Goal: Check status: Check status

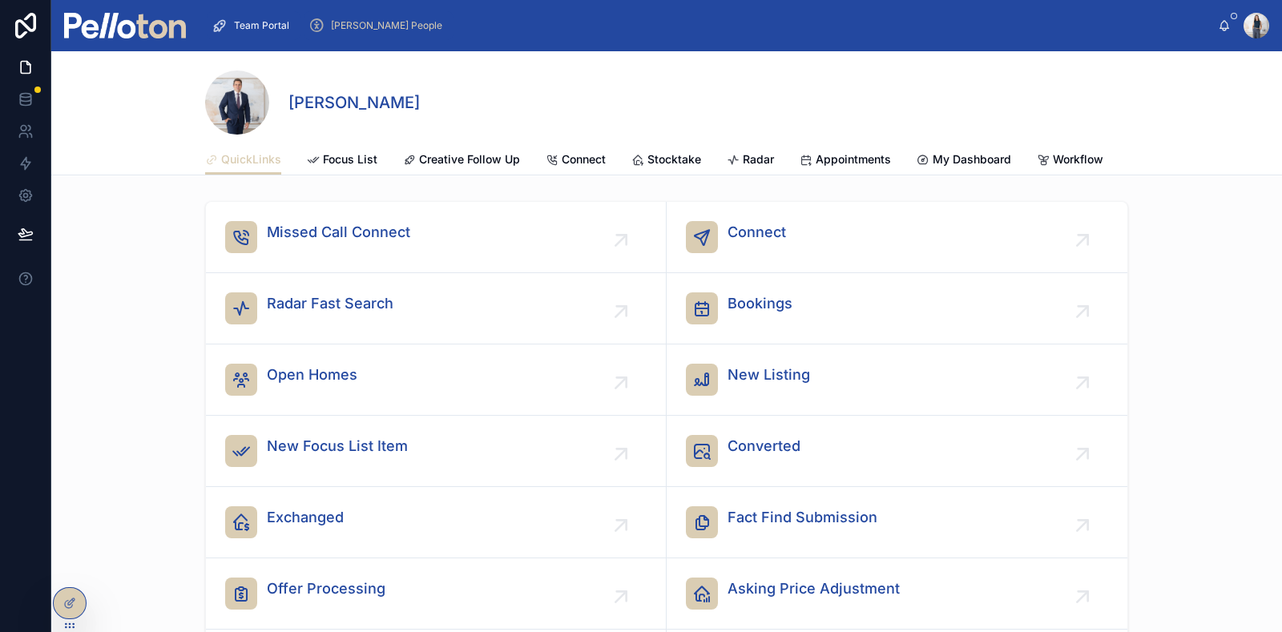
click at [368, 29] on span "[PERSON_NAME] People" at bounding box center [386, 25] width 111 height 13
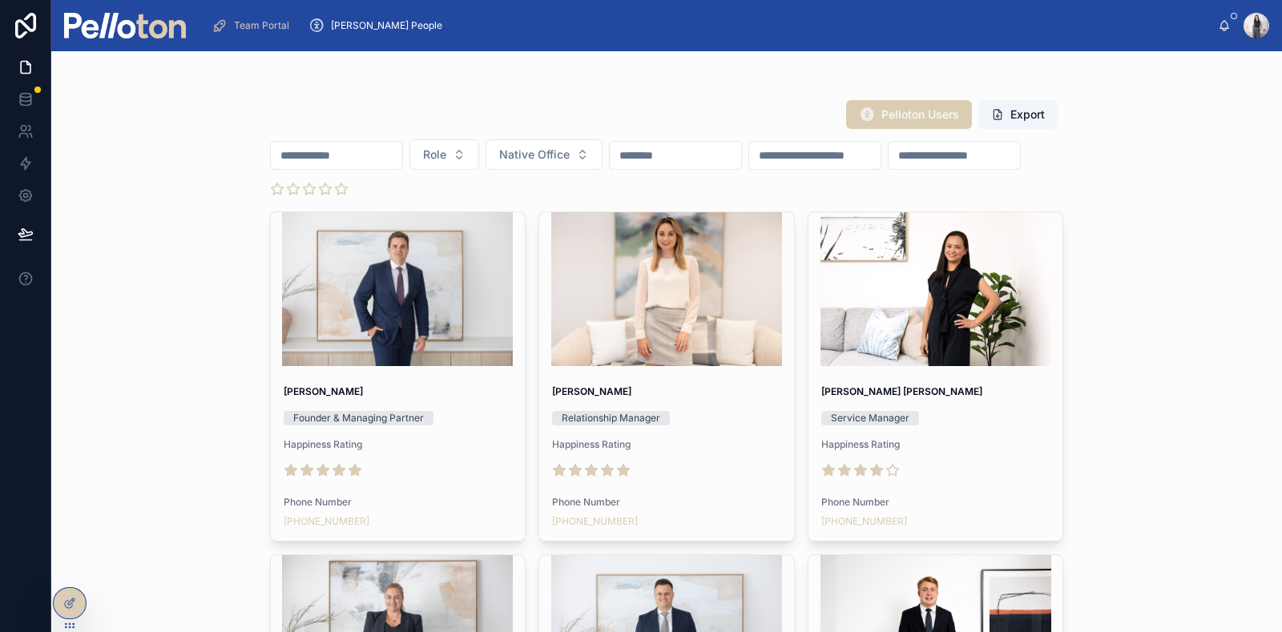
click at [373, 153] on input "text" at bounding box center [336, 155] width 131 height 22
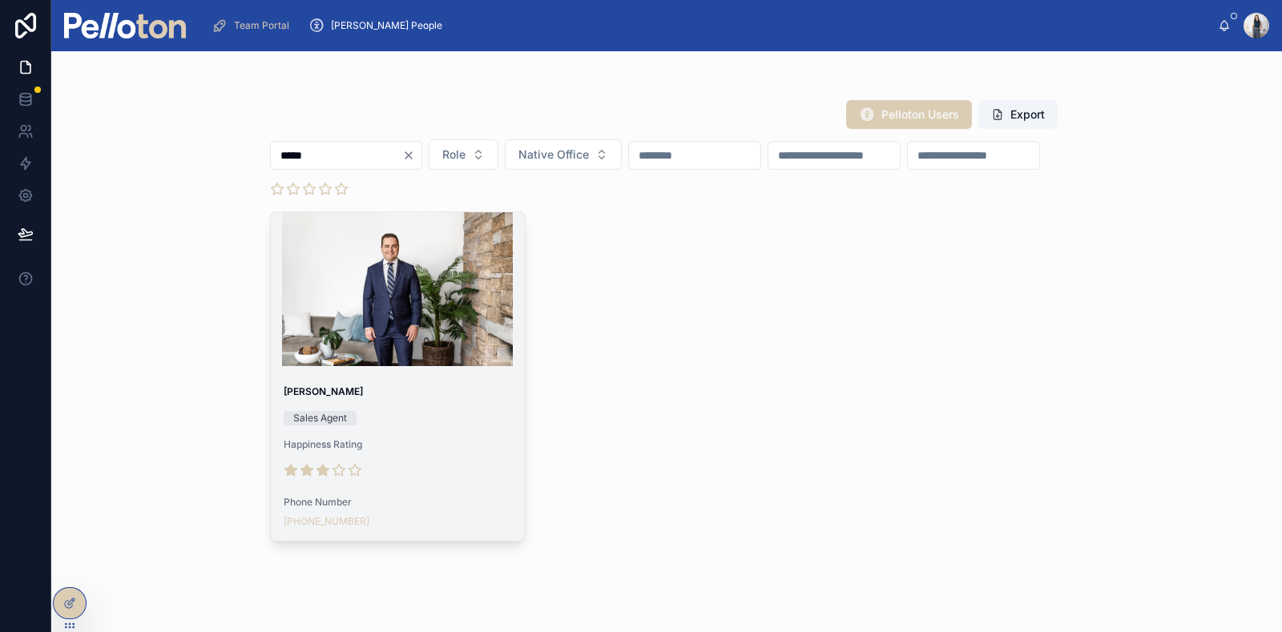
type input "*****"
click at [450, 389] on span "[PERSON_NAME]" at bounding box center [398, 391] width 229 height 13
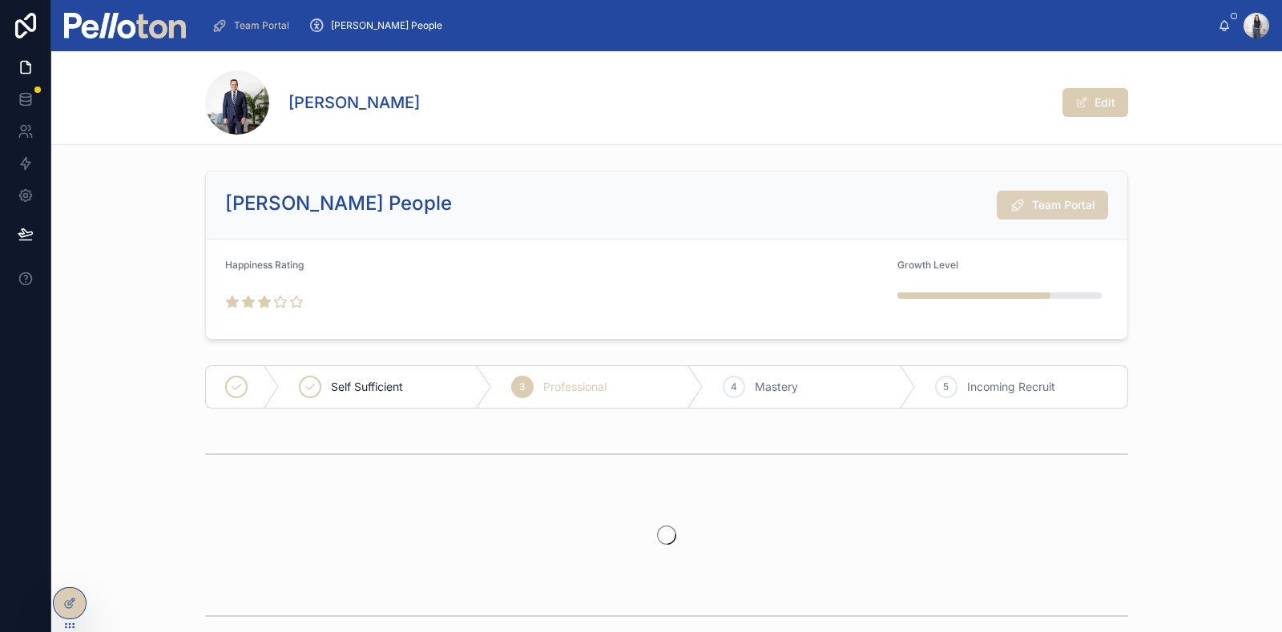
click at [1068, 206] on span "Team Portal" at bounding box center [1063, 205] width 63 height 16
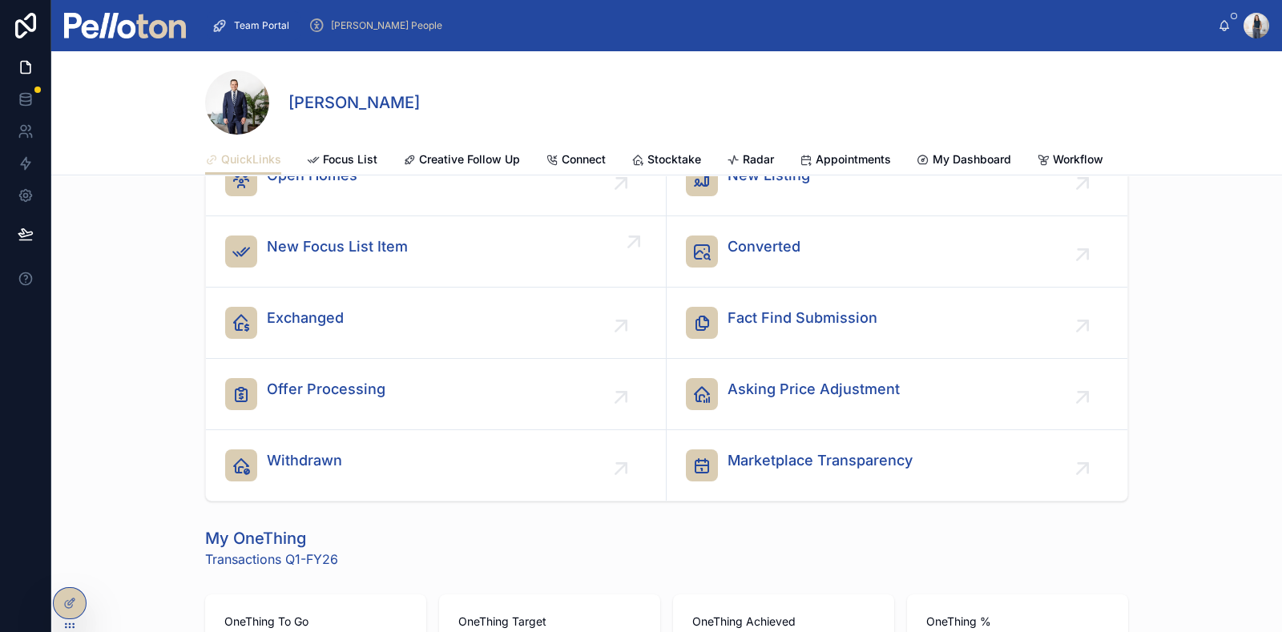
scroll to position [99, 0]
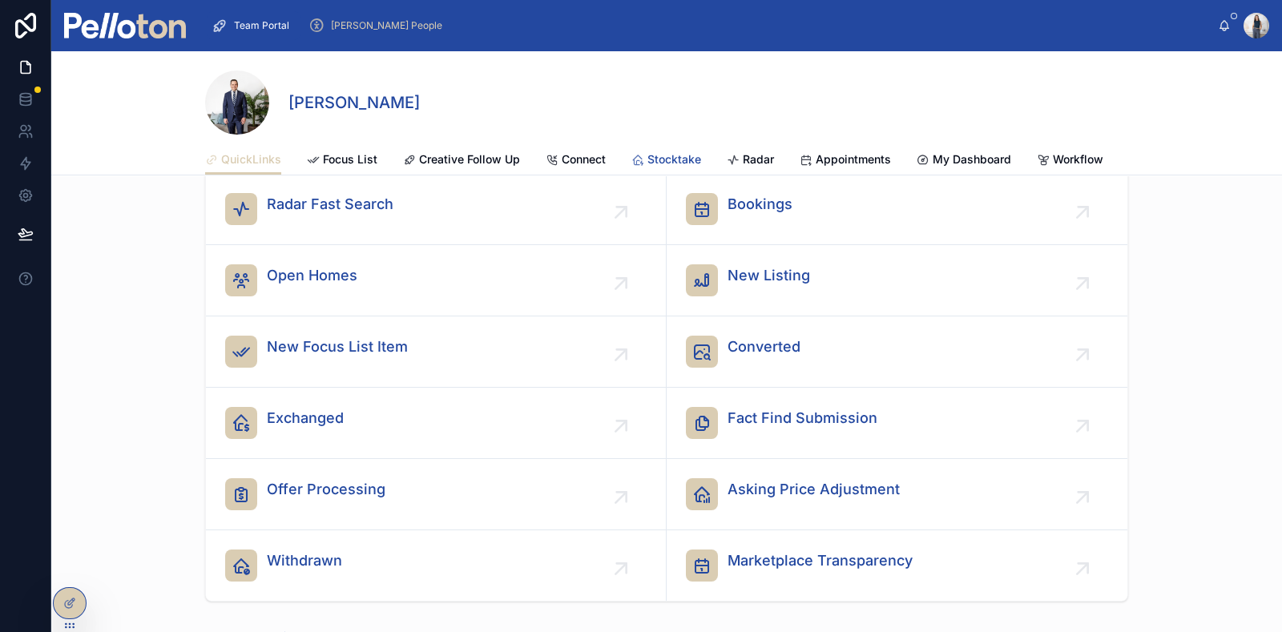
click at [673, 158] on span "Stocktake" at bounding box center [674, 159] width 54 height 16
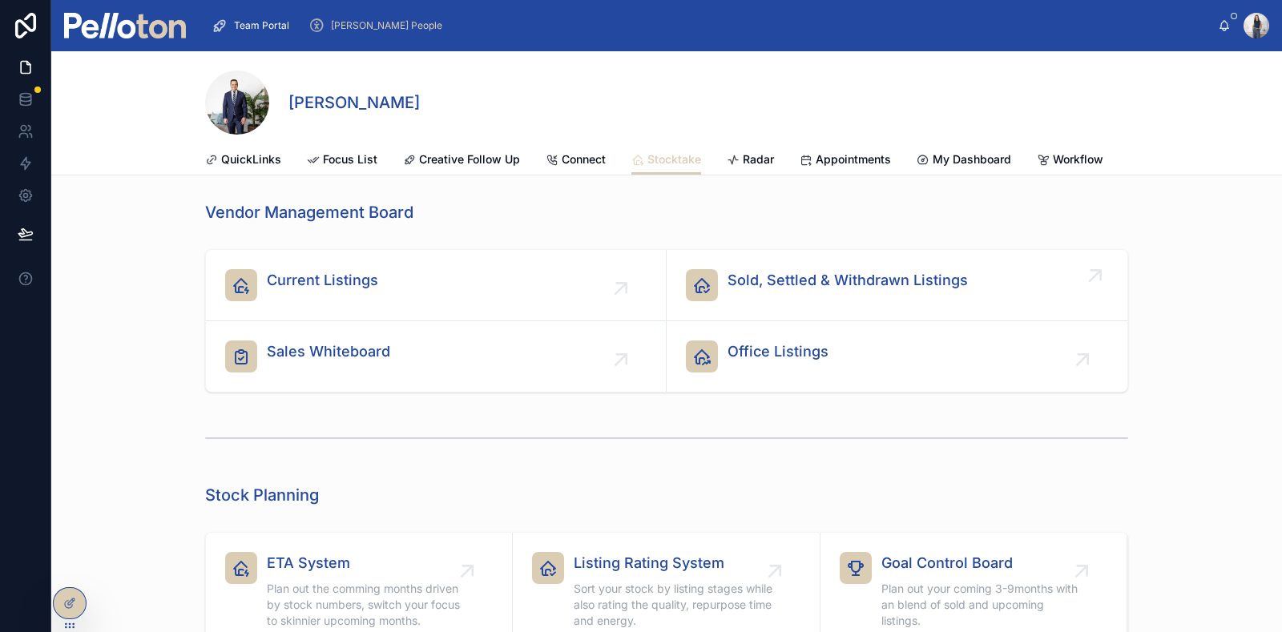
click at [895, 301] on div "Sold, Settled & Withdrawn Listings" at bounding box center [847, 285] width 240 height 32
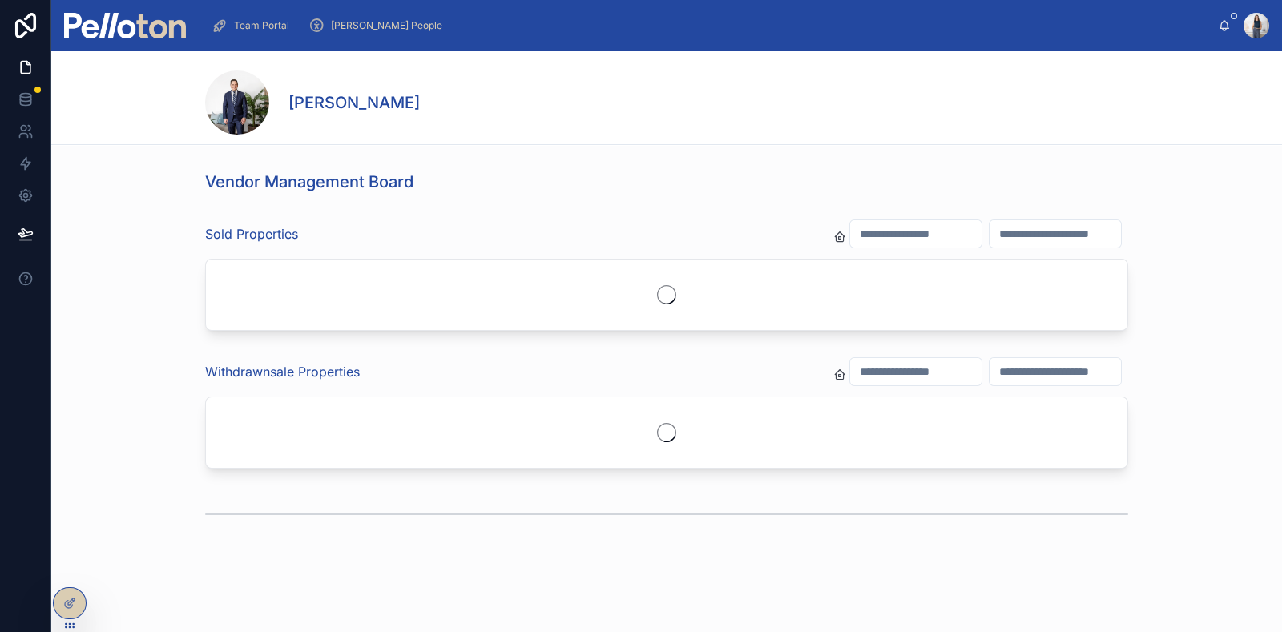
click at [882, 238] on input "text" at bounding box center [915, 234] width 131 height 22
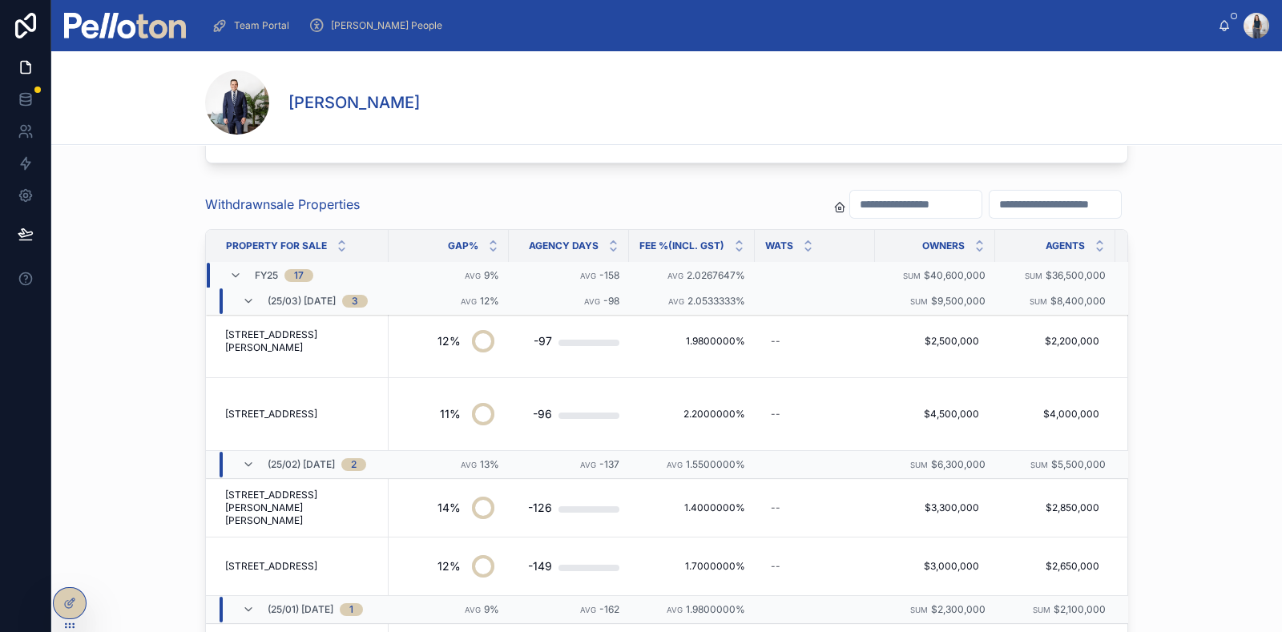
scroll to position [711, 0]
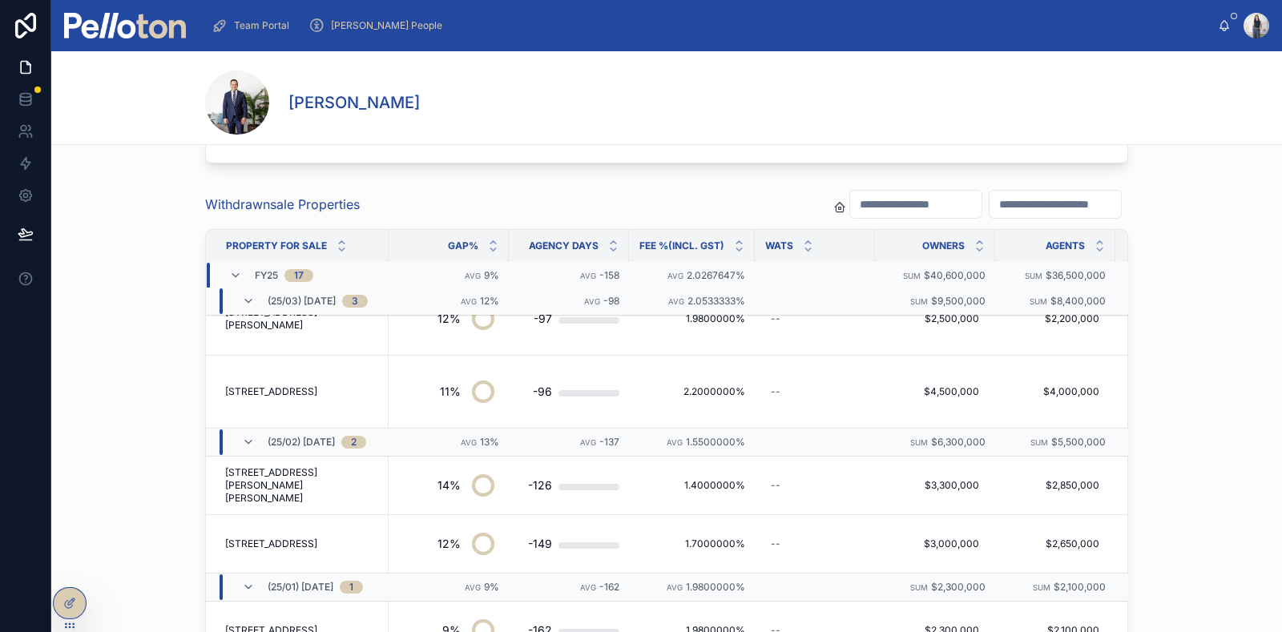
type input "***"
click at [850, 206] on input "text" at bounding box center [915, 204] width 131 height 22
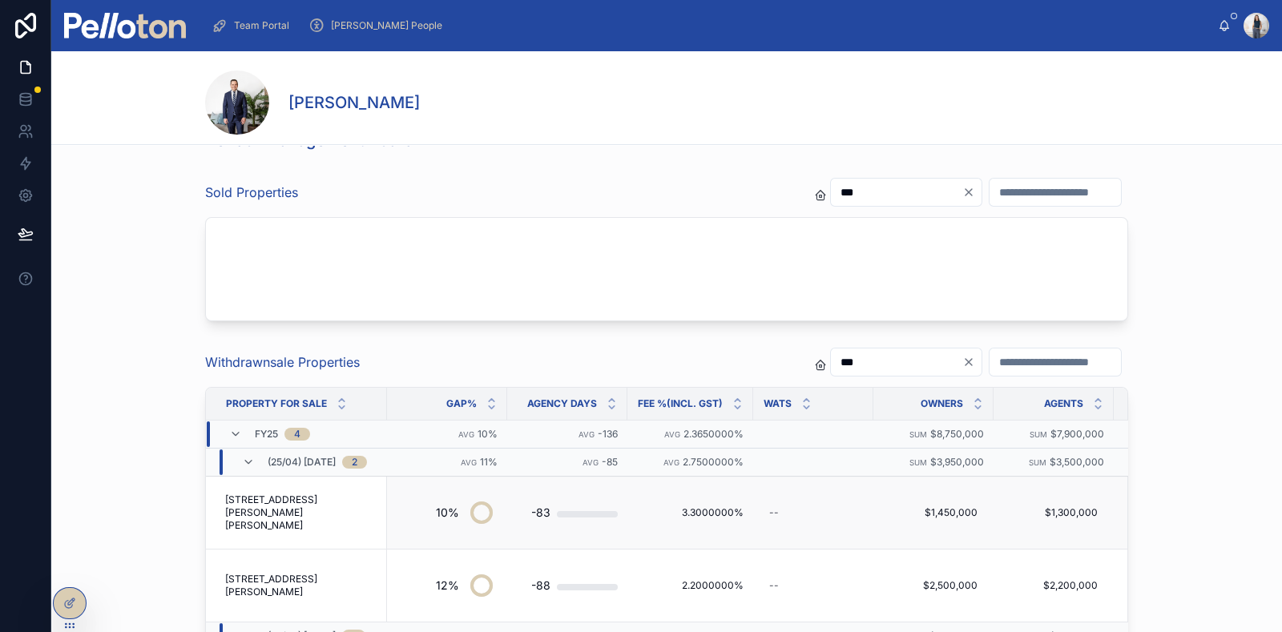
scroll to position [199, 0]
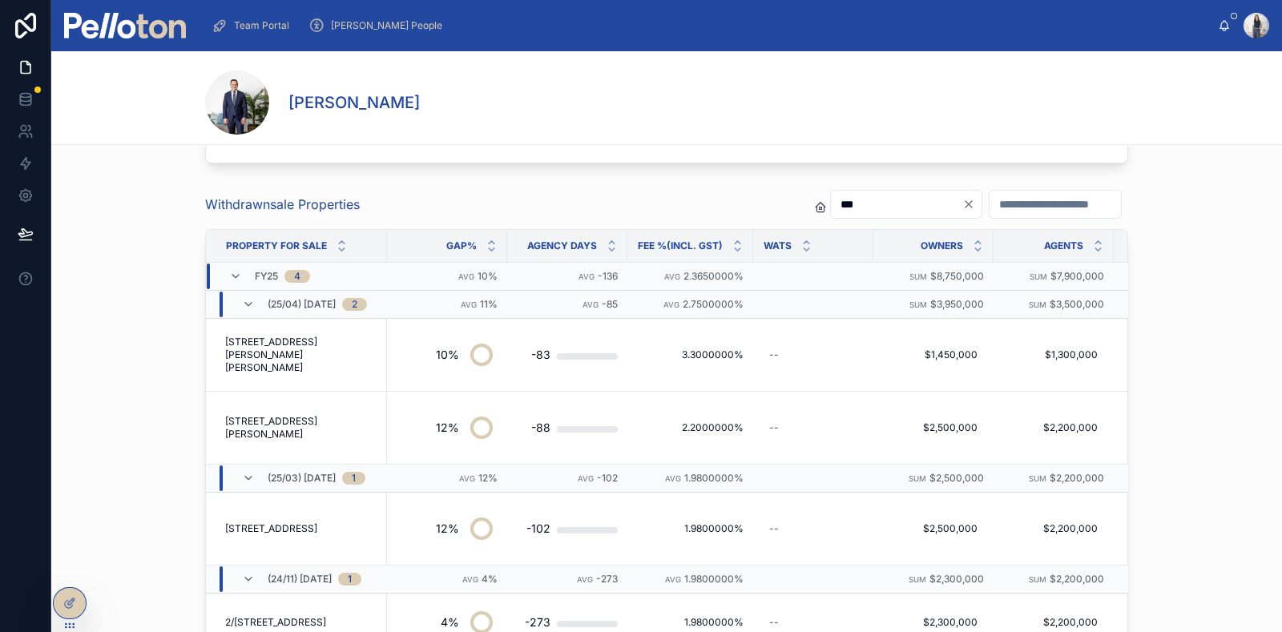
type input "**"
click at [965, 204] on icon "Clear" at bounding box center [968, 204] width 6 height 6
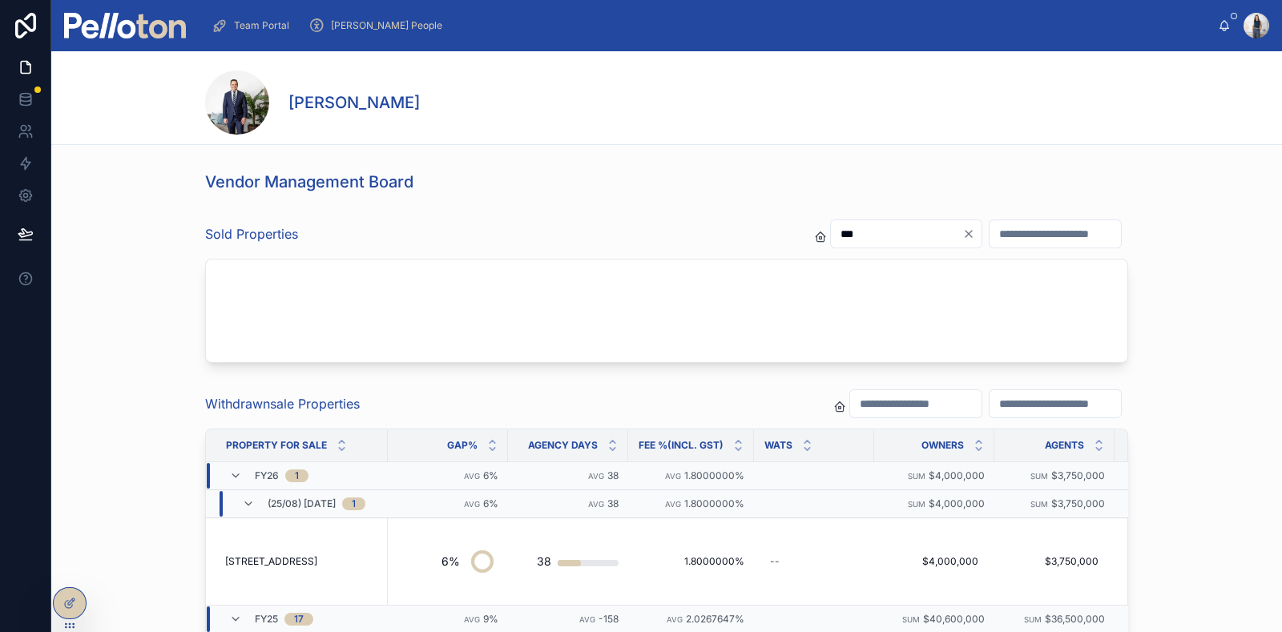
click at [831, 241] on input "***" at bounding box center [896, 234] width 131 height 22
click at [831, 236] on input "***" at bounding box center [896, 234] width 131 height 22
drag, startPoint x: 784, startPoint y: 235, endPoint x: 756, endPoint y: 239, distance: 28.3
click at [831, 239] on input "***" at bounding box center [896, 234] width 131 height 22
type input "***"
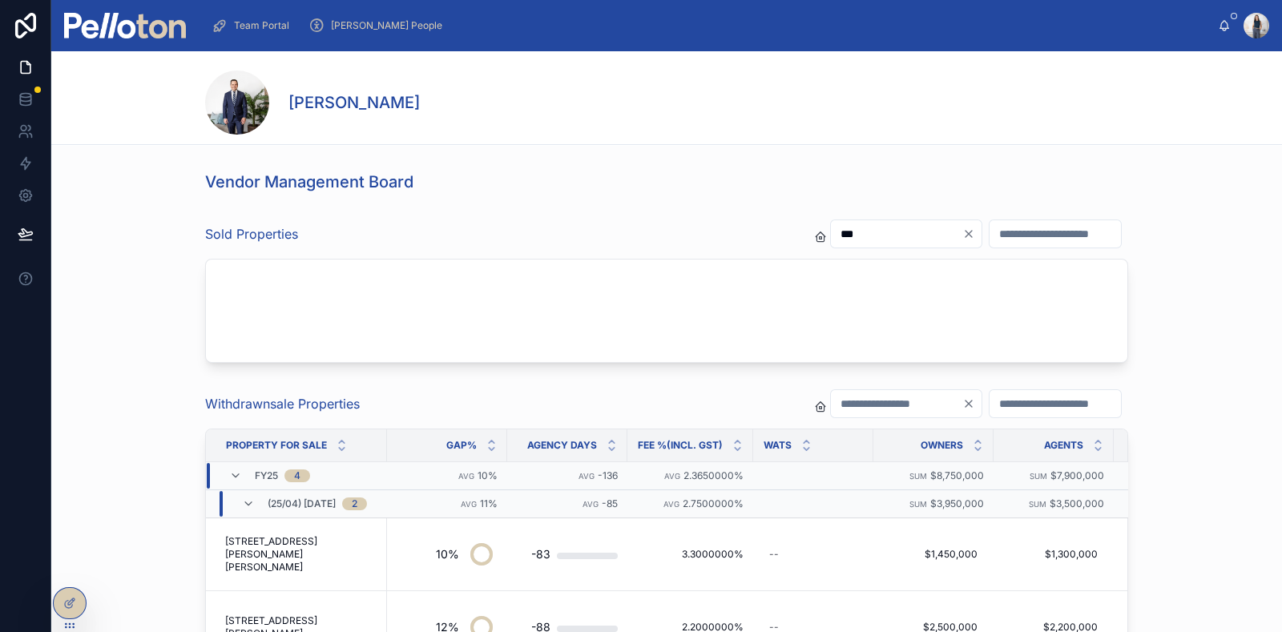
type input "**"
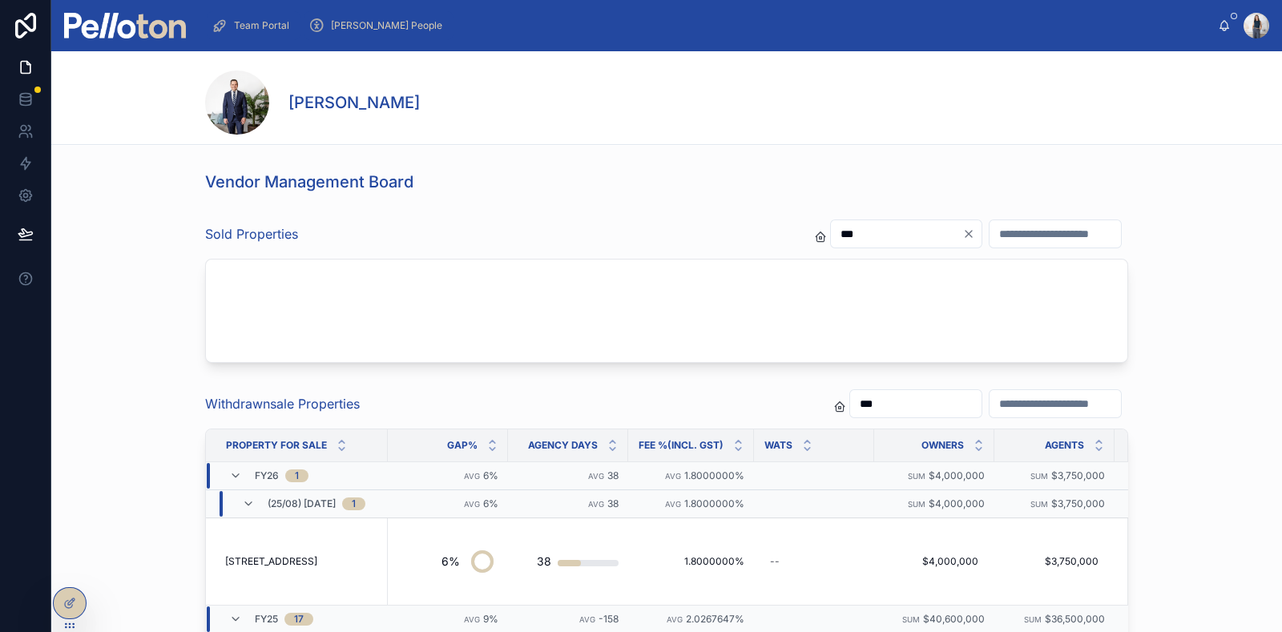
click at [344, 21] on span "[PERSON_NAME] People" at bounding box center [386, 25] width 111 height 13
click at [272, 21] on span "Team Portal" at bounding box center [261, 25] width 55 height 13
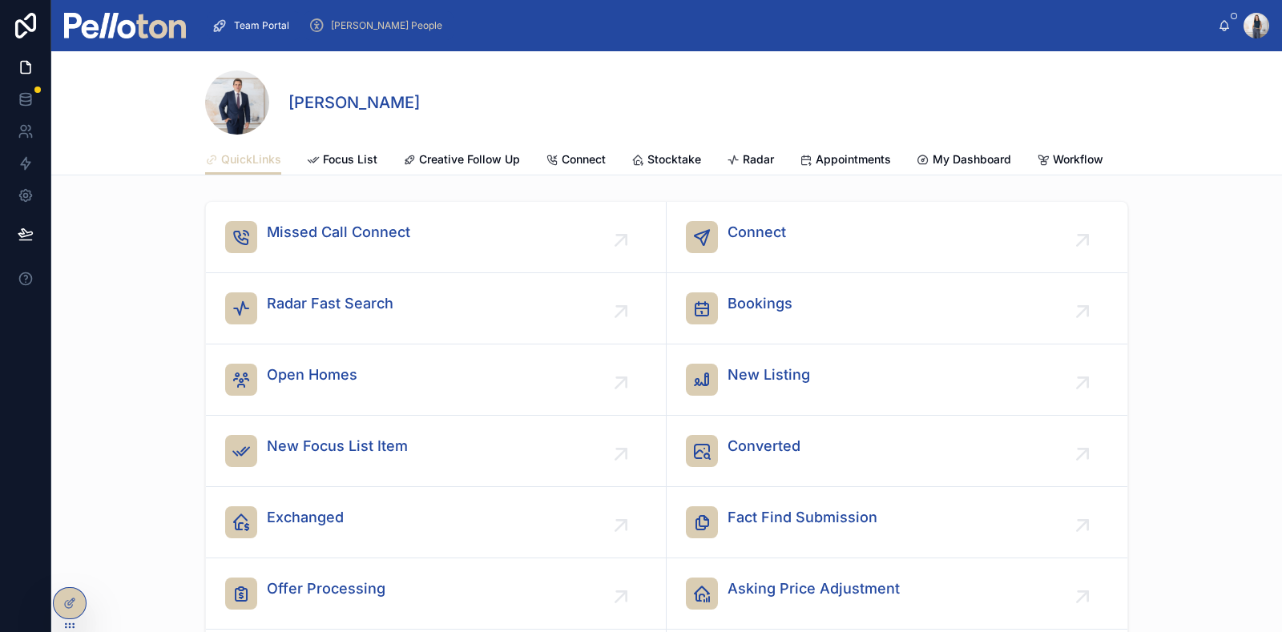
click at [365, 38] on div "[PERSON_NAME] People" at bounding box center [378, 26] width 140 height 26
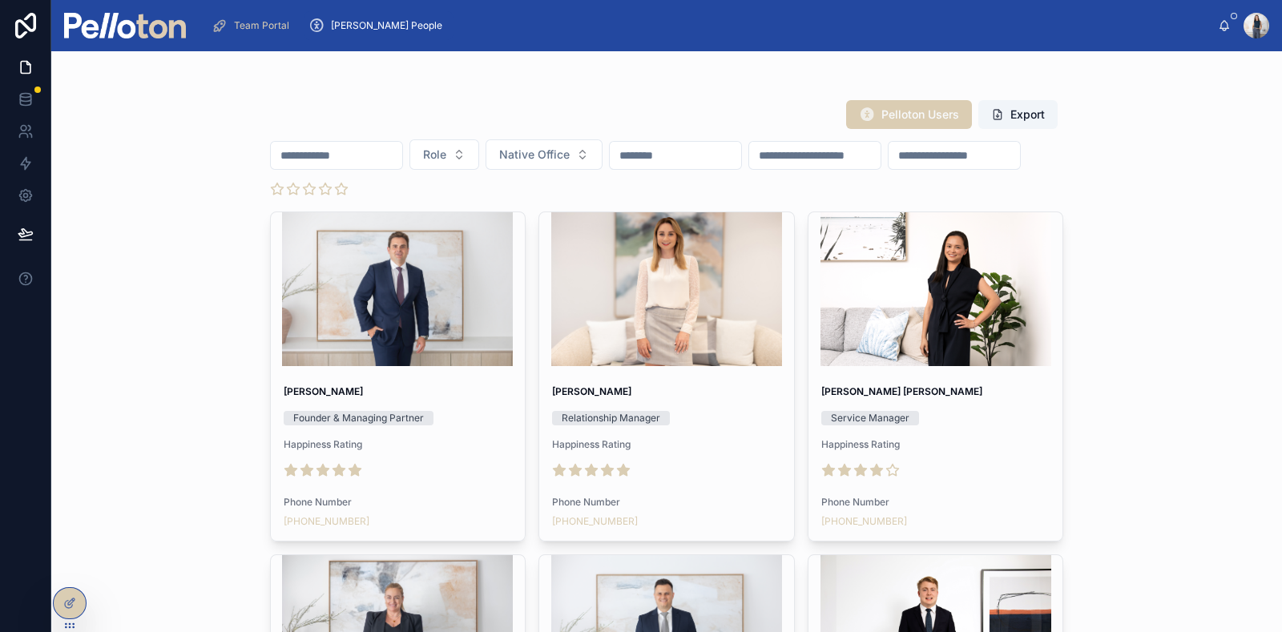
click at [332, 168] on div at bounding box center [336, 155] width 133 height 29
drag, startPoint x: 333, startPoint y: 159, endPoint x: 358, endPoint y: 140, distance: 30.9
click at [333, 159] on input "text" at bounding box center [336, 155] width 131 height 22
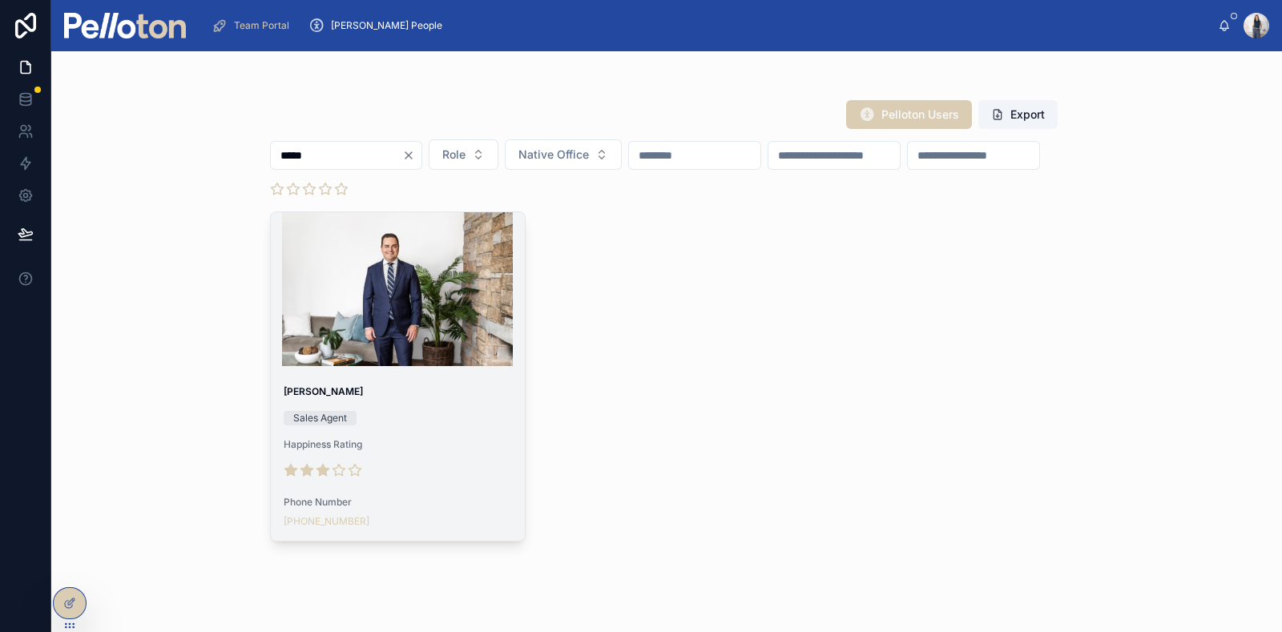
type input "*****"
click at [421, 354] on div at bounding box center [398, 289] width 255 height 154
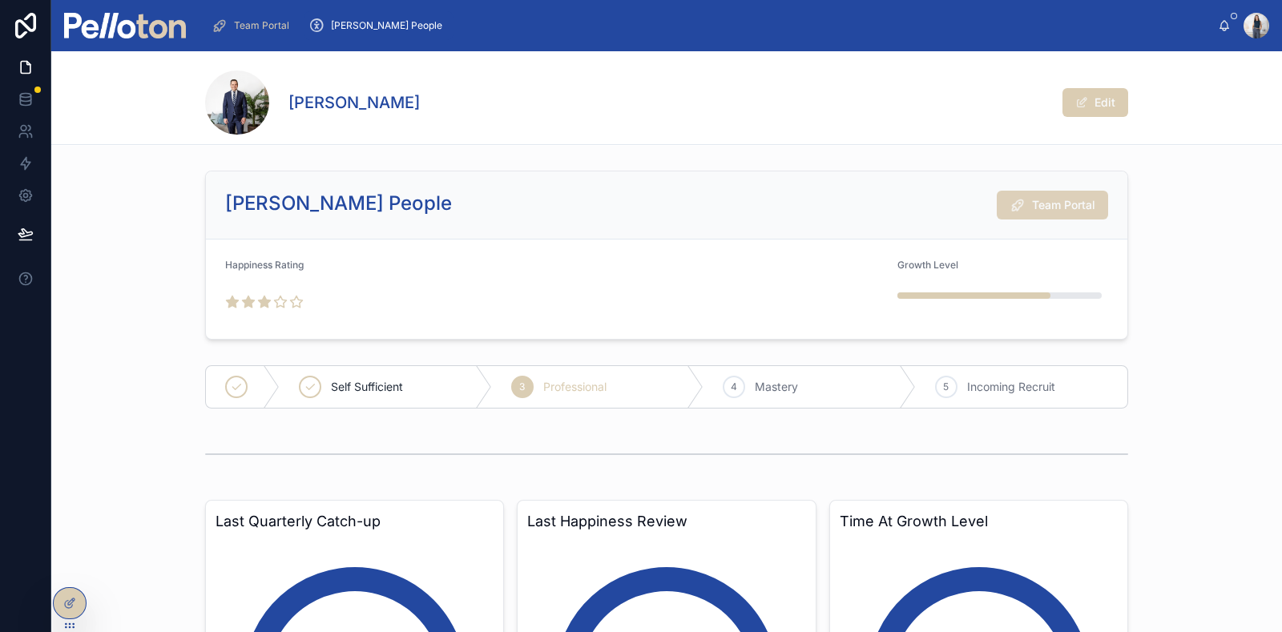
click at [1056, 198] on span "Team Portal" at bounding box center [1063, 205] width 63 height 16
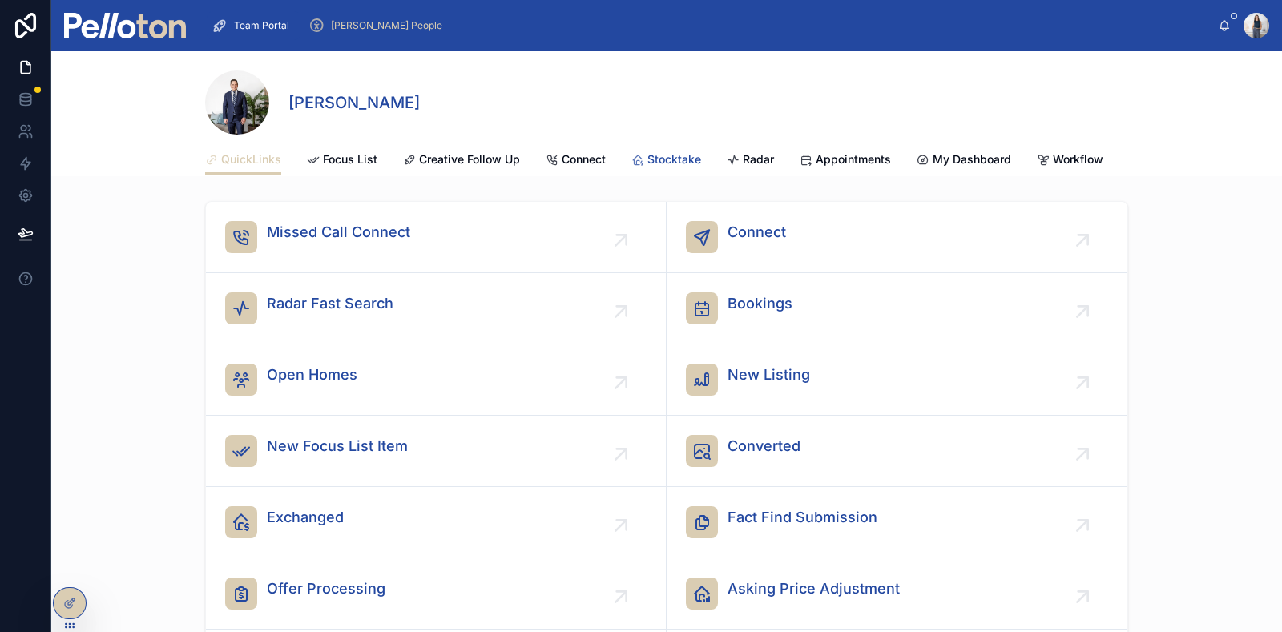
click at [668, 156] on span "Stocktake" at bounding box center [674, 159] width 54 height 16
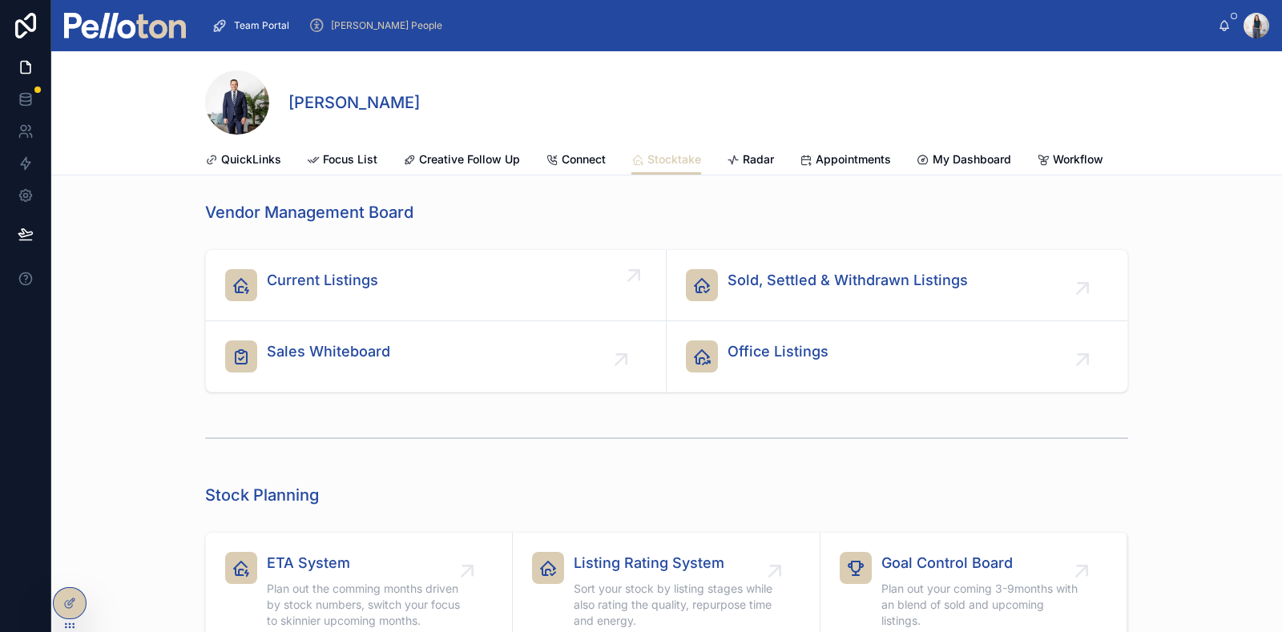
click at [393, 297] on div "Current Listings" at bounding box center [435, 285] width 421 height 32
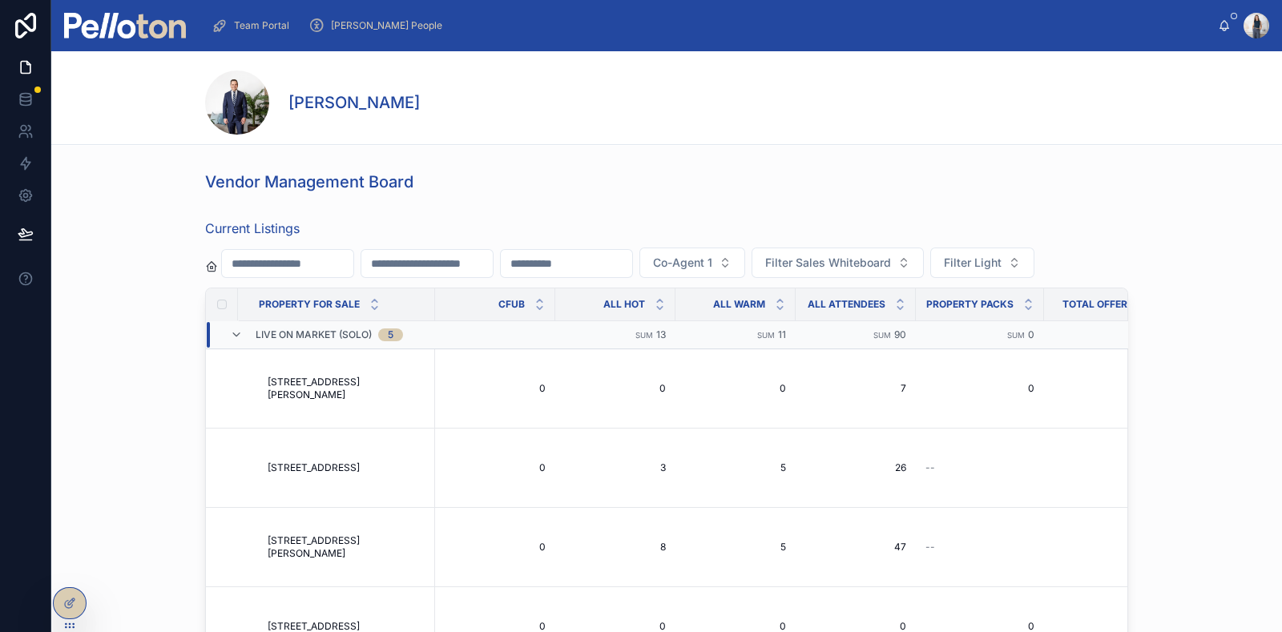
click at [276, 262] on input "text" at bounding box center [287, 263] width 131 height 22
drag, startPoint x: 60, startPoint y: 417, endPoint x: 204, endPoint y: 428, distance: 144.6
click at [60, 417] on div "Current Listings Co-Agent 1 Filter Sales Whiteboard Filter Light Property For S…" at bounding box center [666, 491] width 1231 height 558
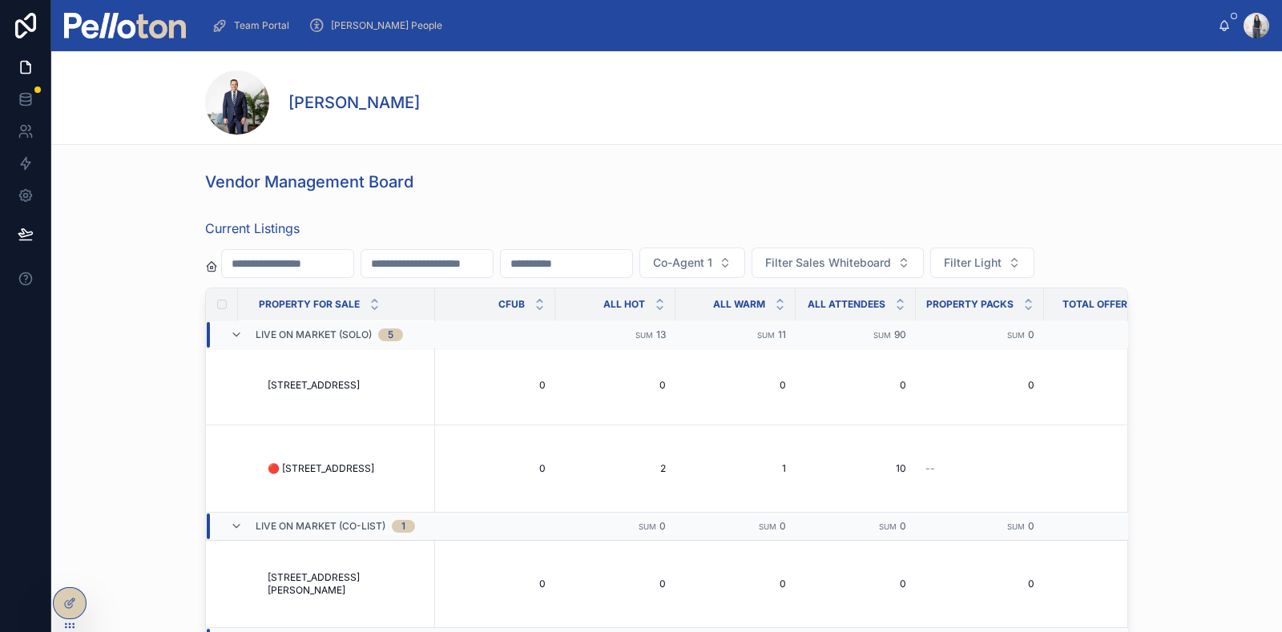
scroll to position [300, 0]
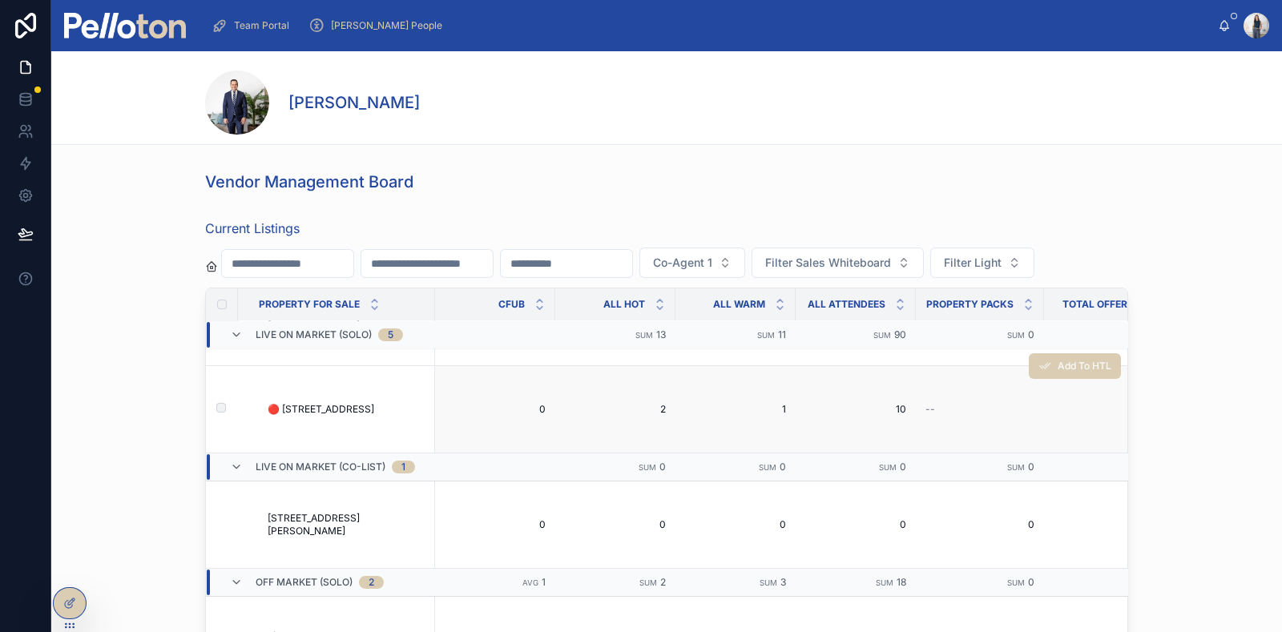
click at [349, 416] on span "🔴 [STREET_ADDRESS]" at bounding box center [321, 409] width 107 height 13
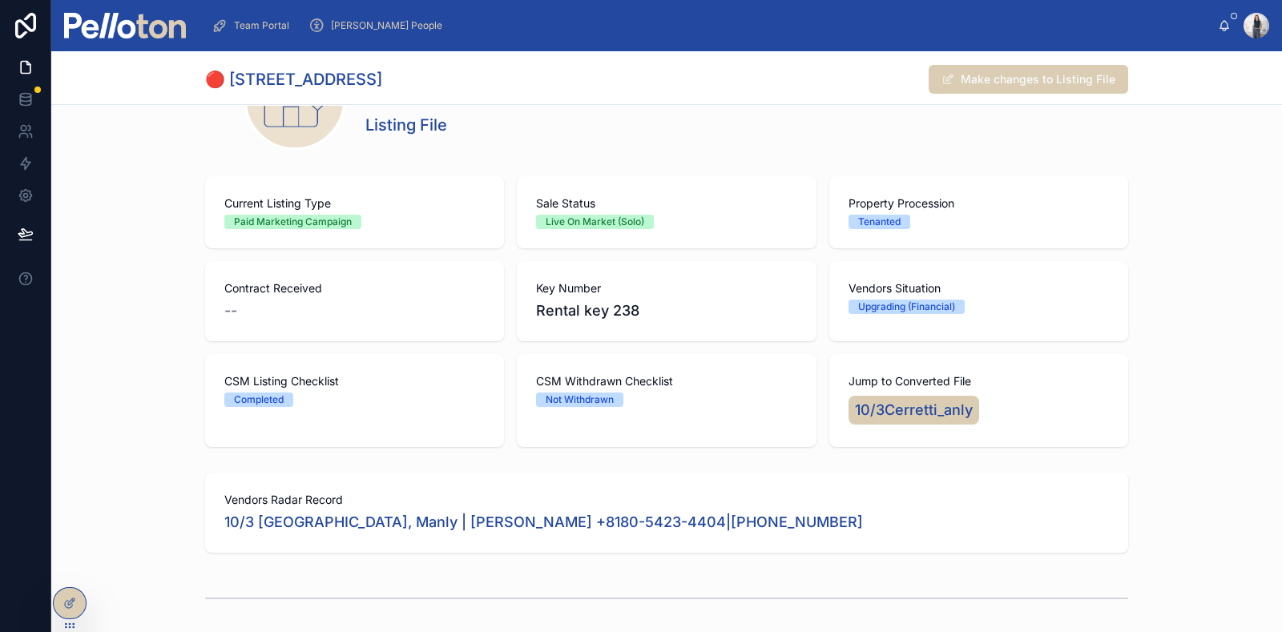
scroll to position [400, 0]
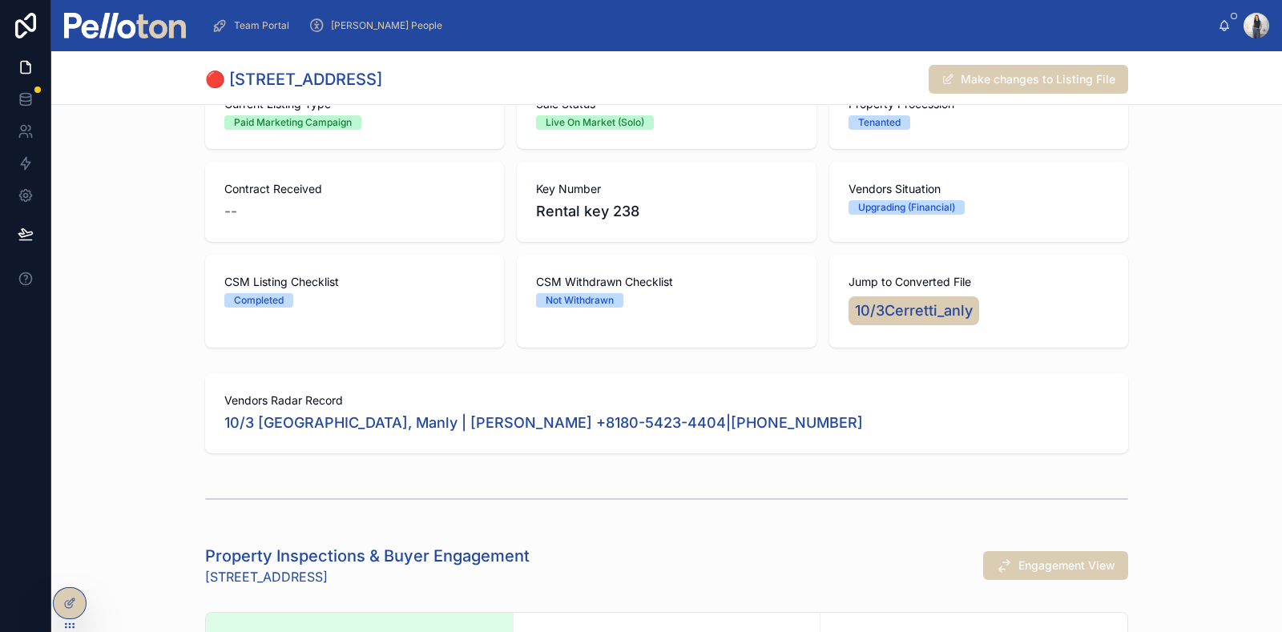
click at [284, 293] on span "Completed" at bounding box center [258, 300] width 69 height 14
click at [285, 283] on span "CSM Listing Checklist" at bounding box center [354, 282] width 260 height 16
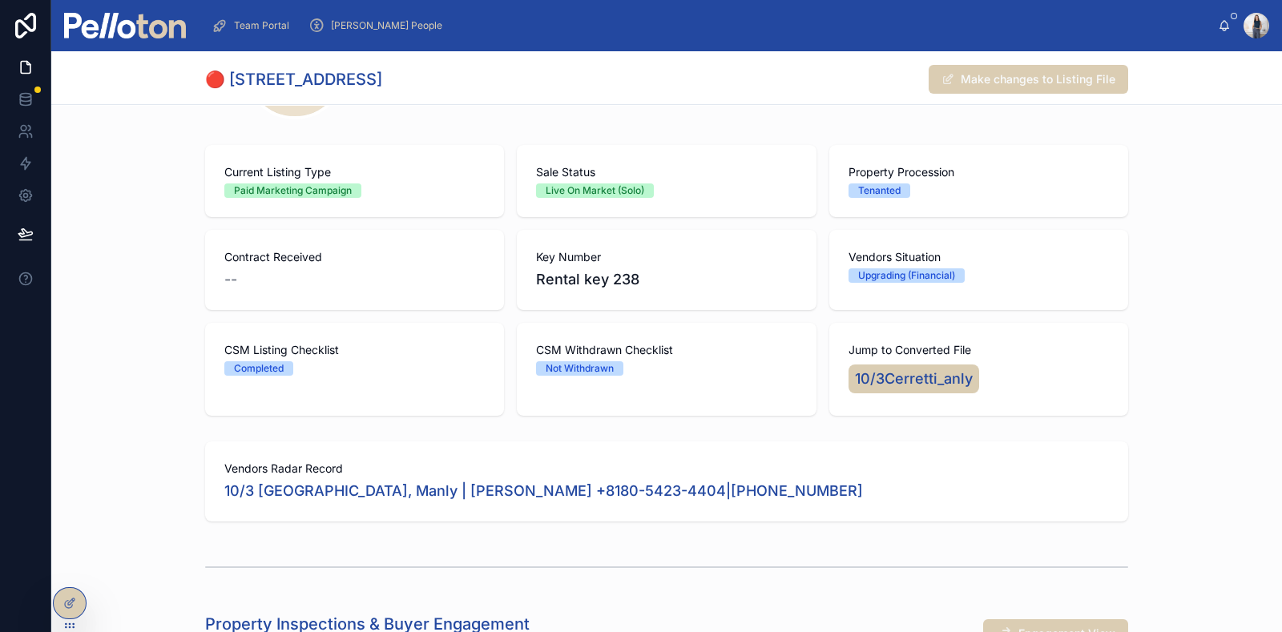
scroll to position [300, 0]
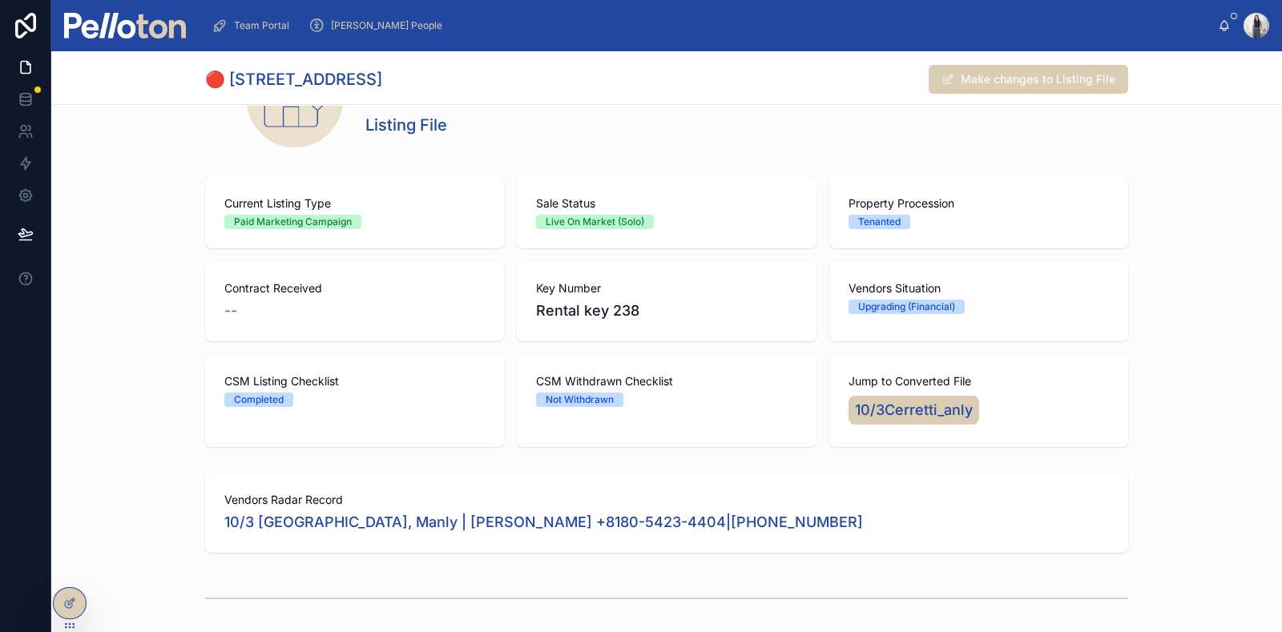
click at [354, 33] on div "[PERSON_NAME] People" at bounding box center [378, 26] width 140 height 26
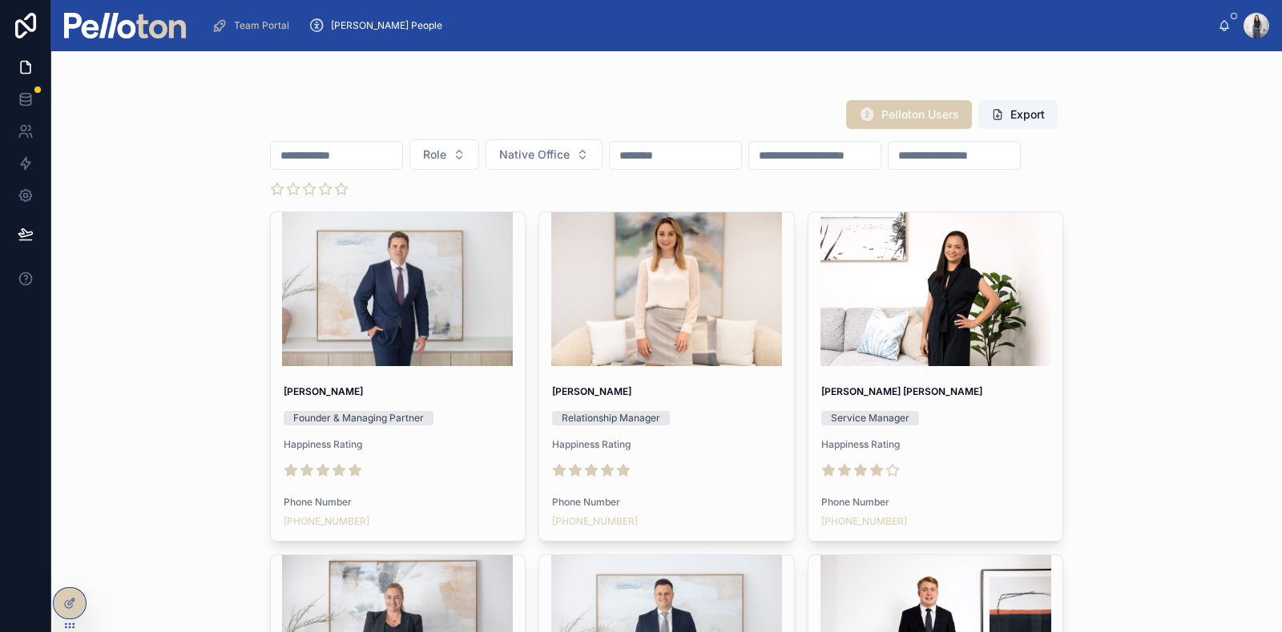
drag, startPoint x: 361, startPoint y: 164, endPoint x: 381, endPoint y: 153, distance: 22.3
click at [361, 164] on input "text" at bounding box center [336, 155] width 131 height 22
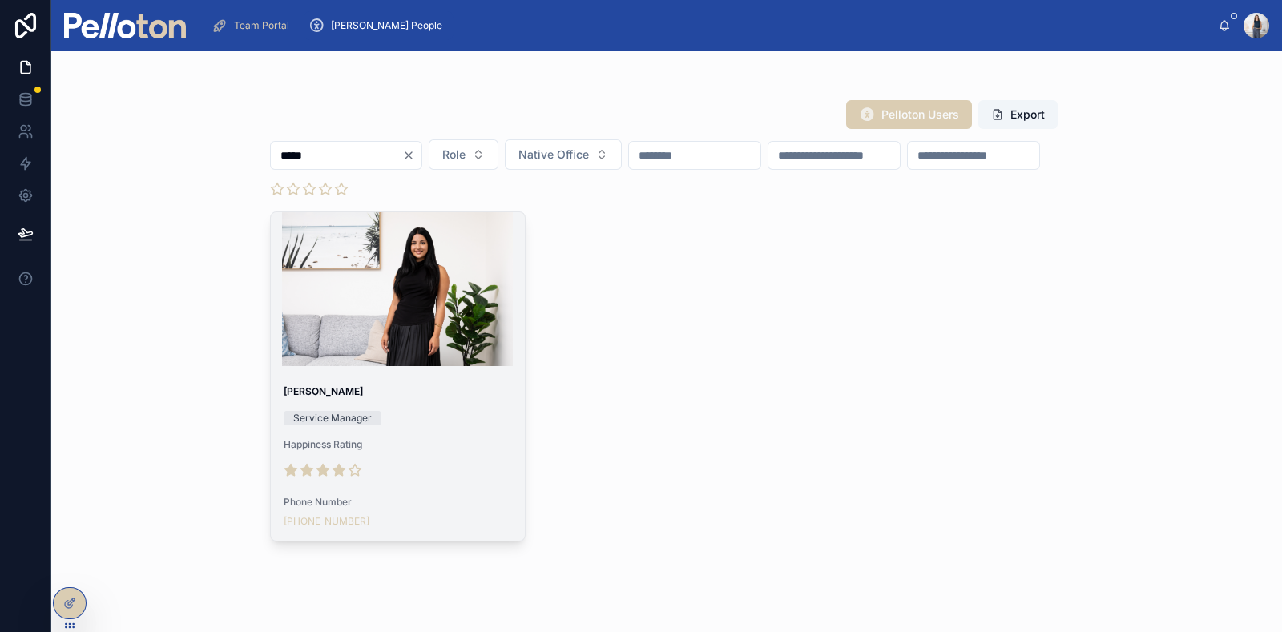
type input "*****"
click at [381, 374] on div "[PERSON_NAME] Service Manager Happiness Rating Phone Number [PHONE_NUMBER]" at bounding box center [398, 457] width 255 height 168
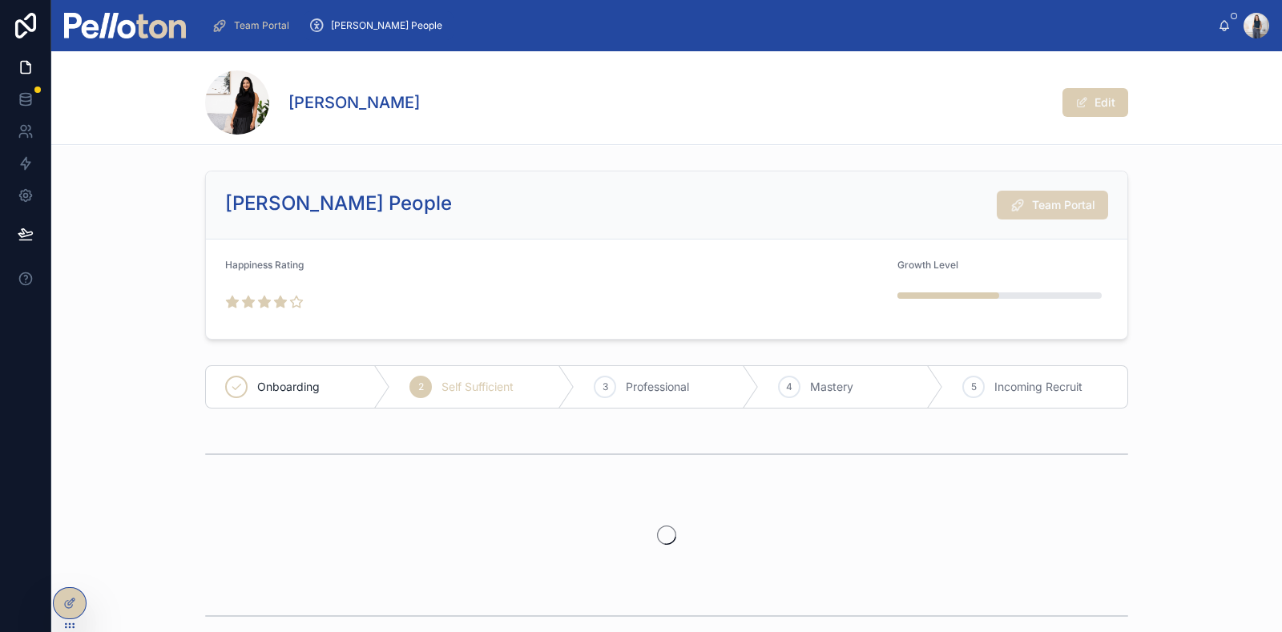
click at [1062, 215] on button "Team Portal" at bounding box center [1052, 205] width 111 height 29
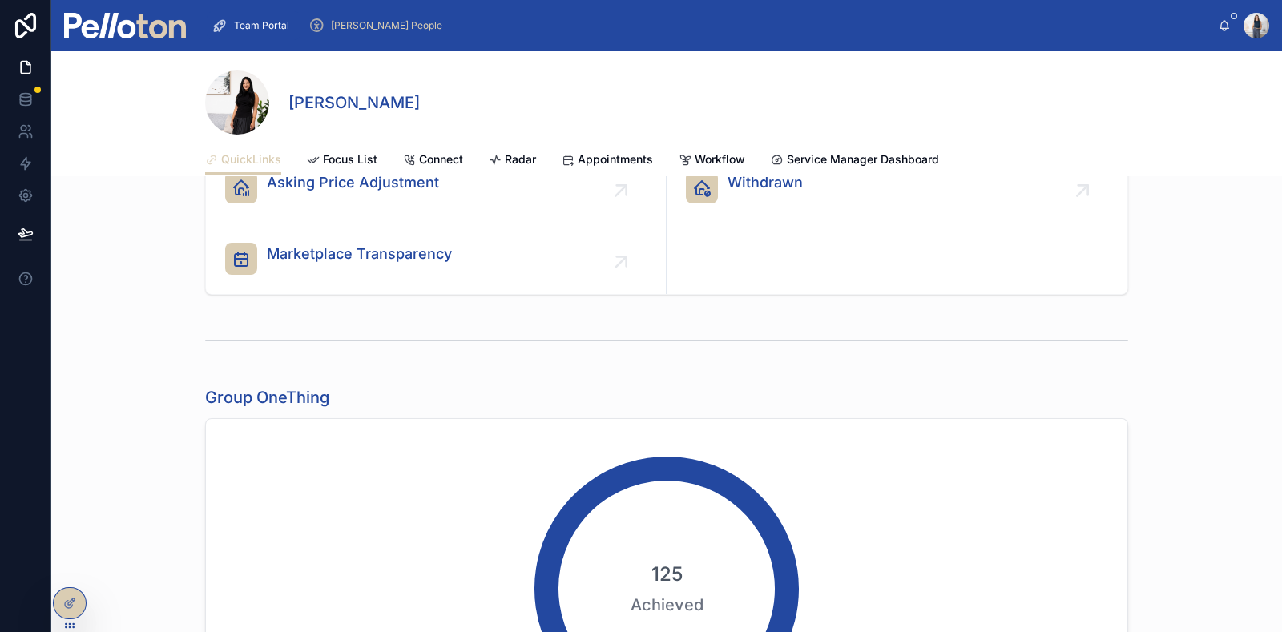
scroll to position [501, 0]
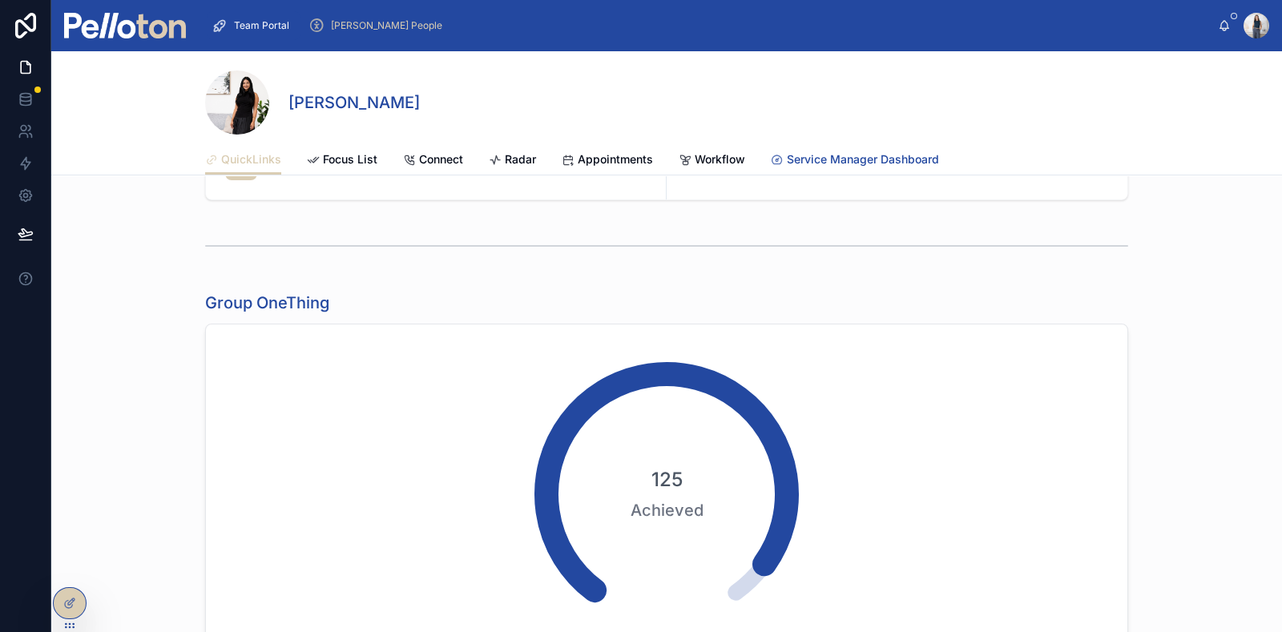
click at [823, 158] on span "Service Manager Dashboard" at bounding box center [863, 159] width 152 height 16
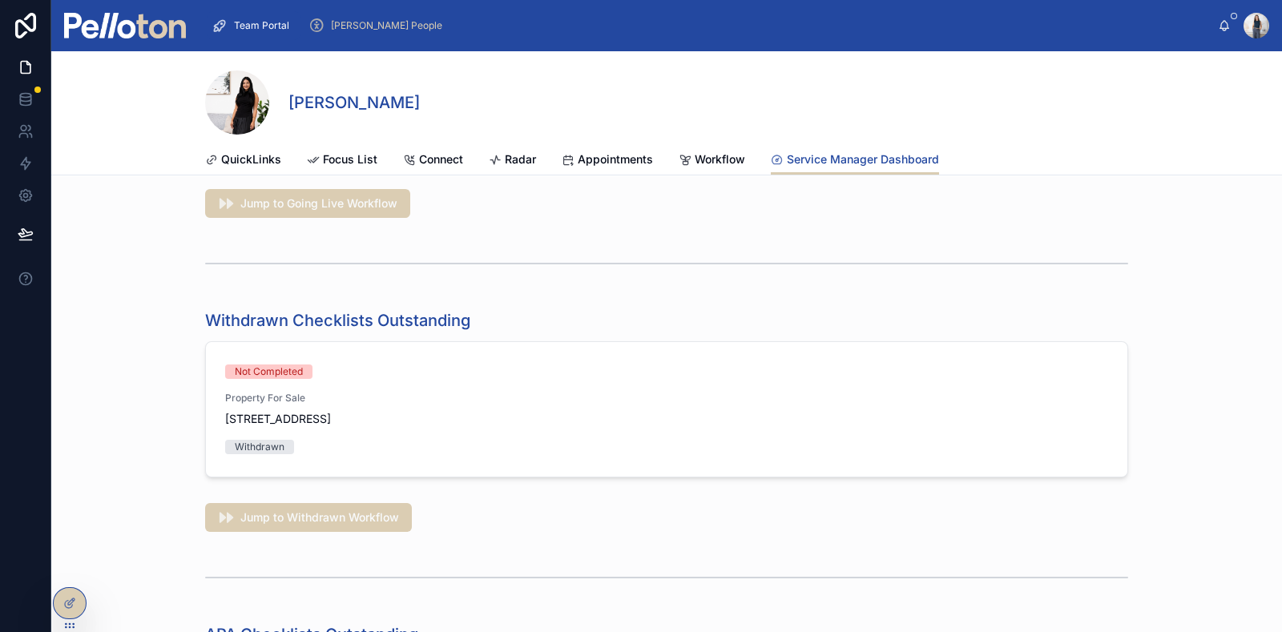
scroll to position [3505, 0]
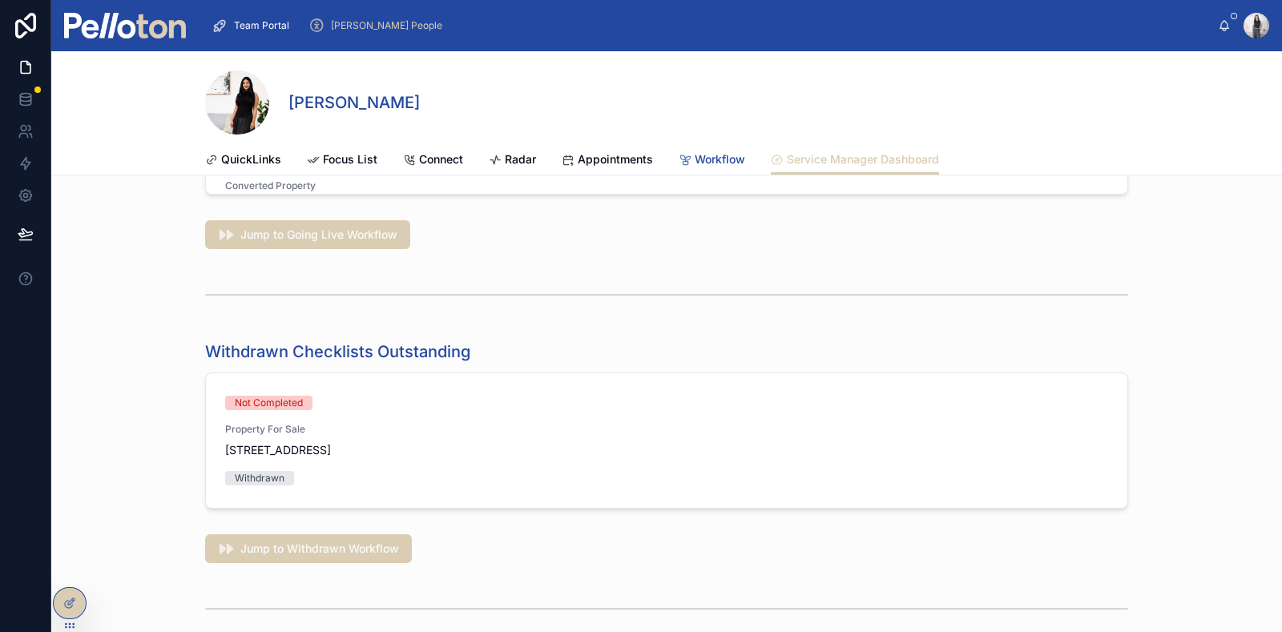
click at [709, 158] on span "Workflow" at bounding box center [720, 159] width 50 height 16
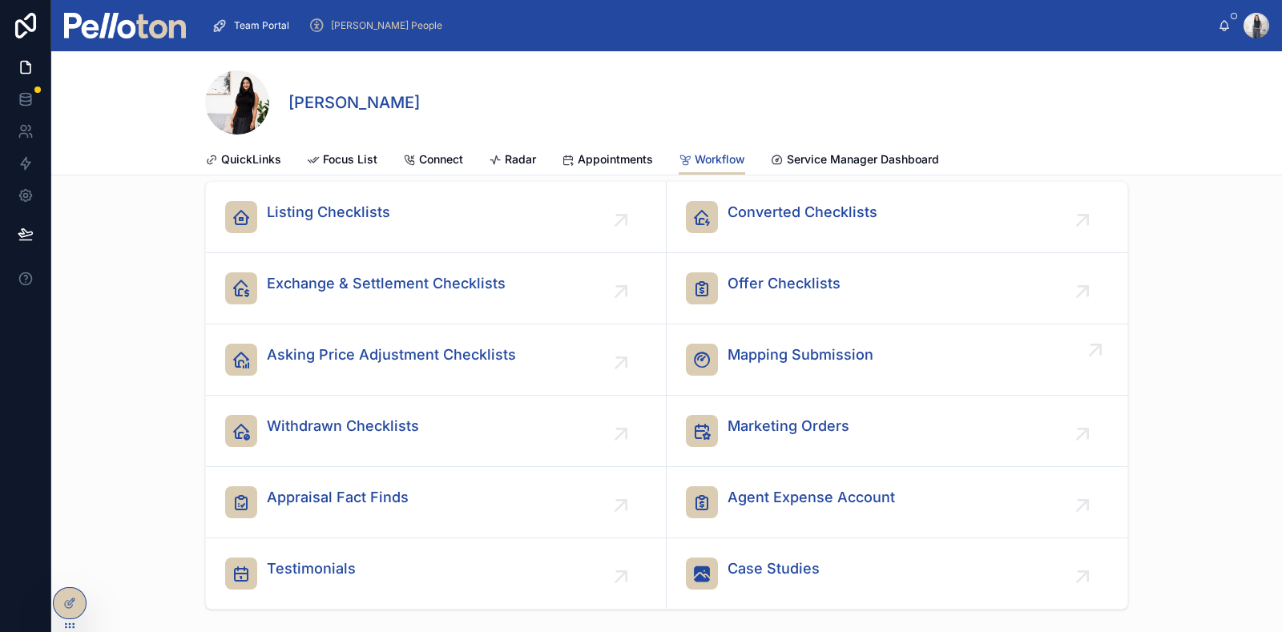
scroll to position [99, 0]
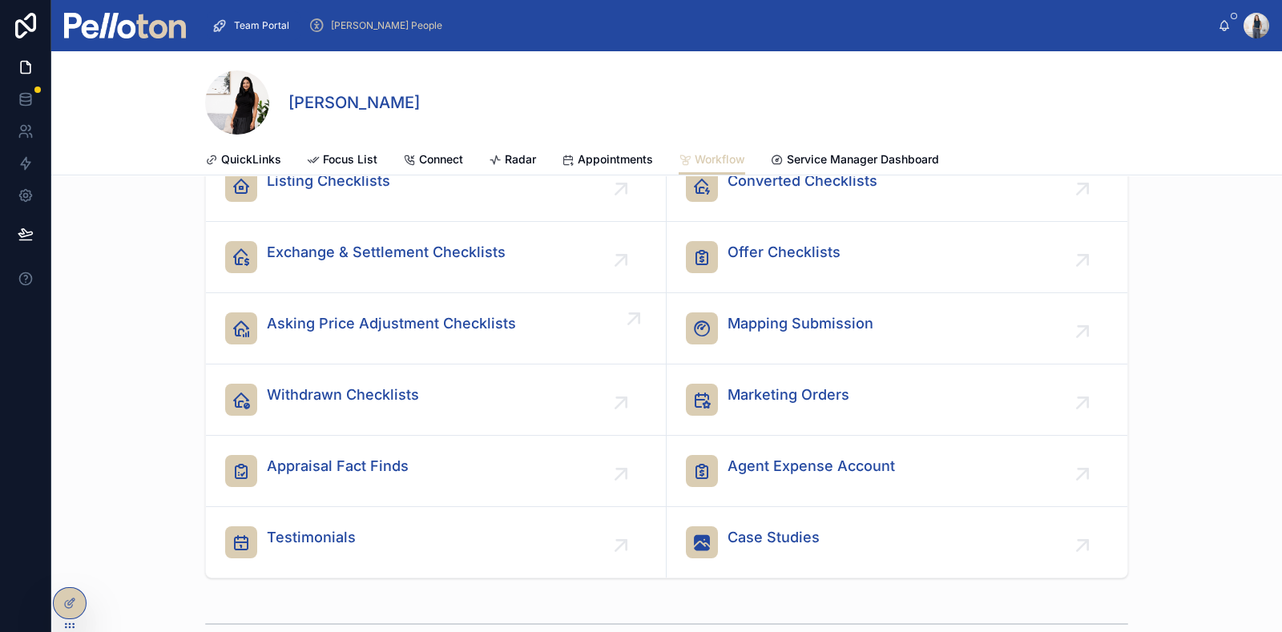
click at [420, 322] on span "Asking Price Adjustment Checklists" at bounding box center [391, 323] width 249 height 22
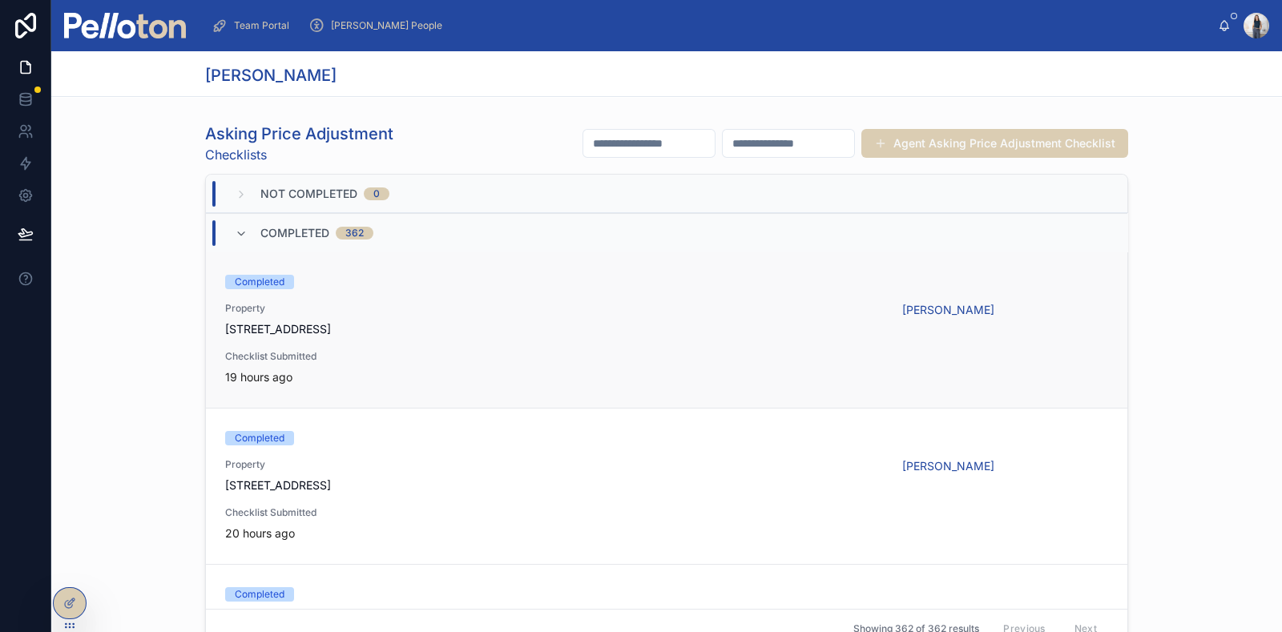
click at [505, 328] on span "[STREET_ADDRESS]" at bounding box center [554, 329] width 658 height 16
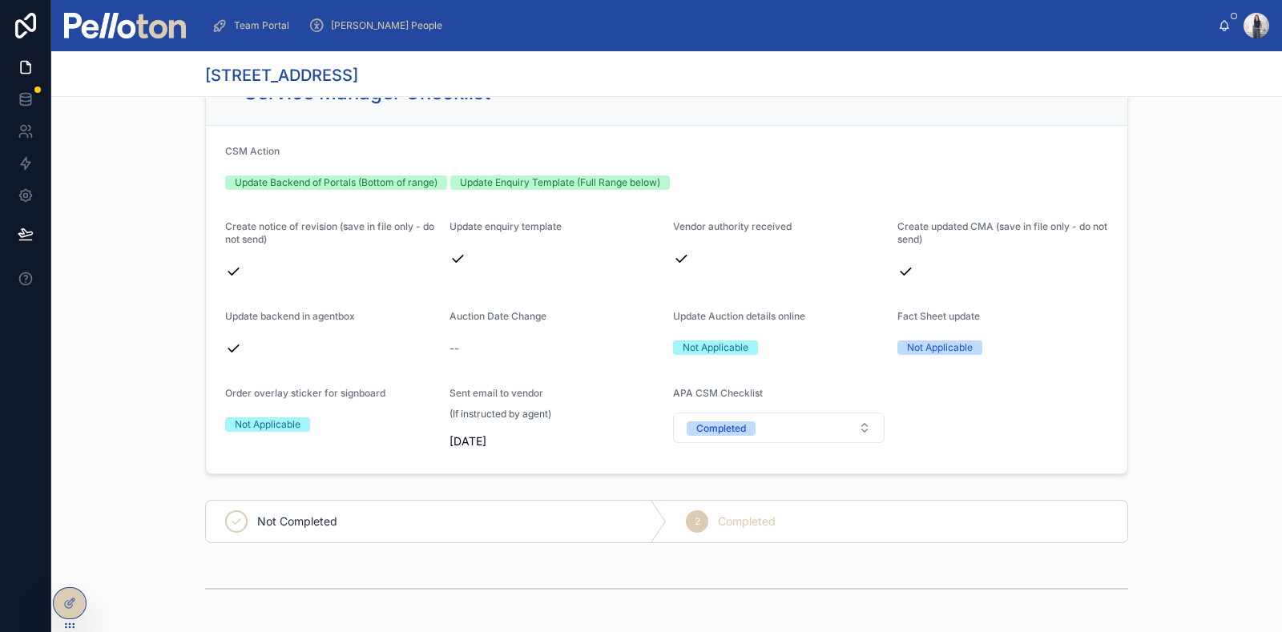
scroll to position [966, 0]
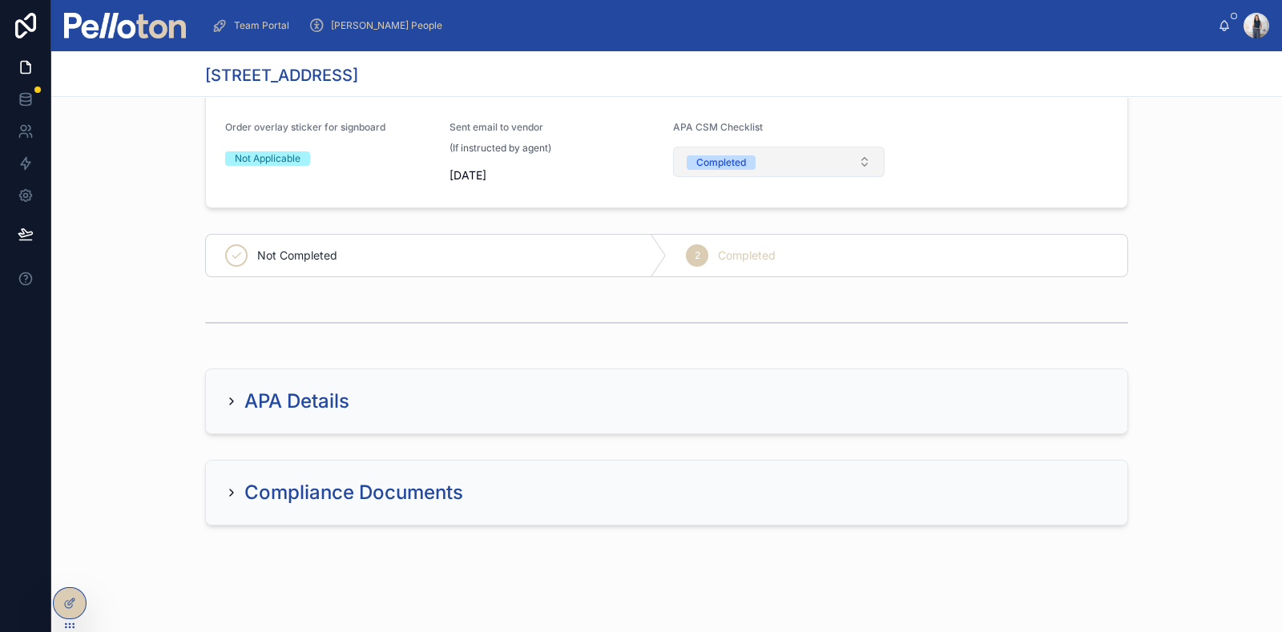
click at [753, 163] on button "Completed" at bounding box center [779, 162] width 212 height 30
click at [716, 248] on div "Not Completed" at bounding box center [719, 248] width 68 height 14
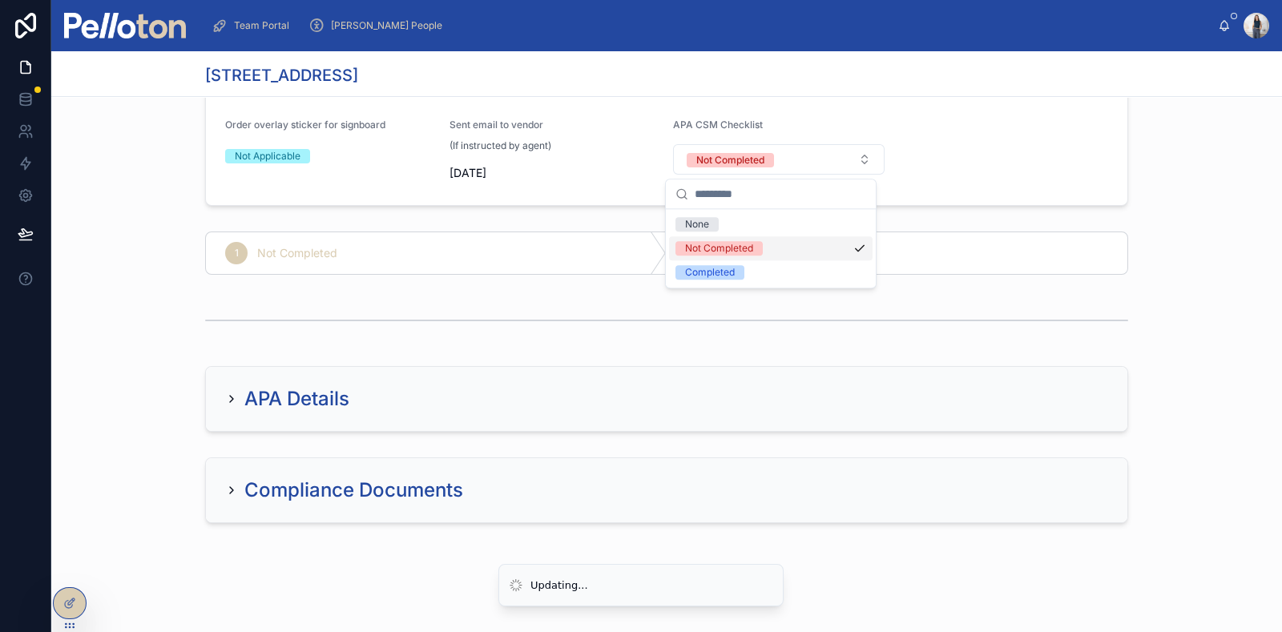
scroll to position [876, 0]
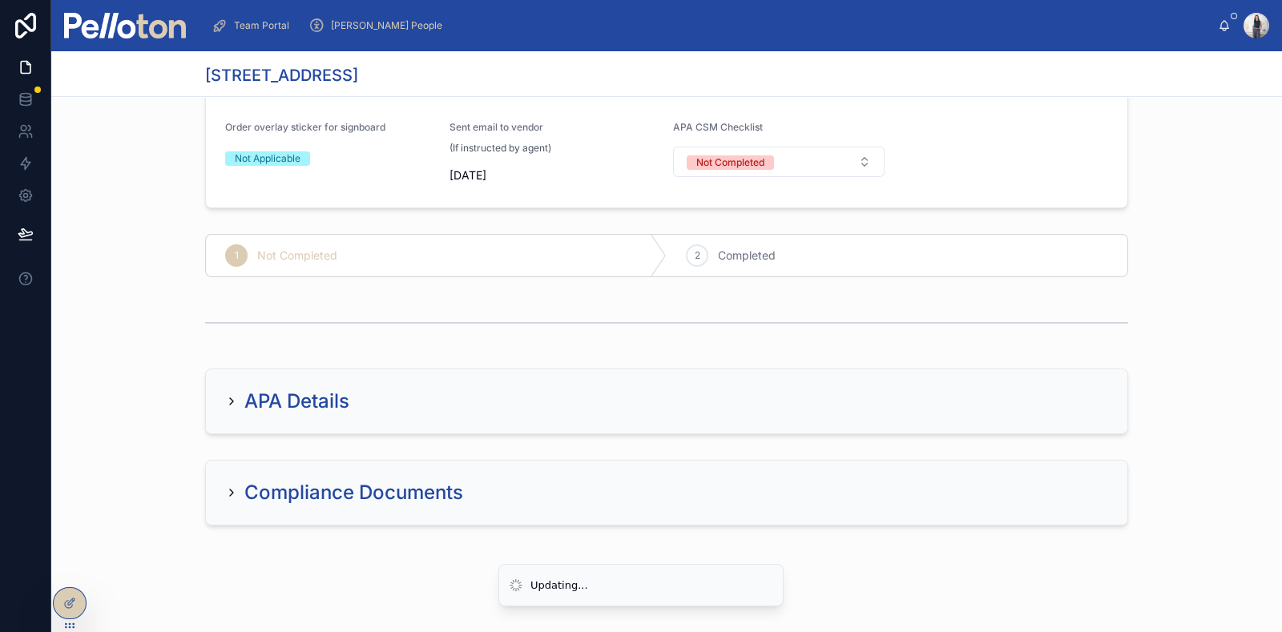
click at [1179, 270] on div "1 Not Completed 2 Completed" at bounding box center [666, 256] width 1231 height 56
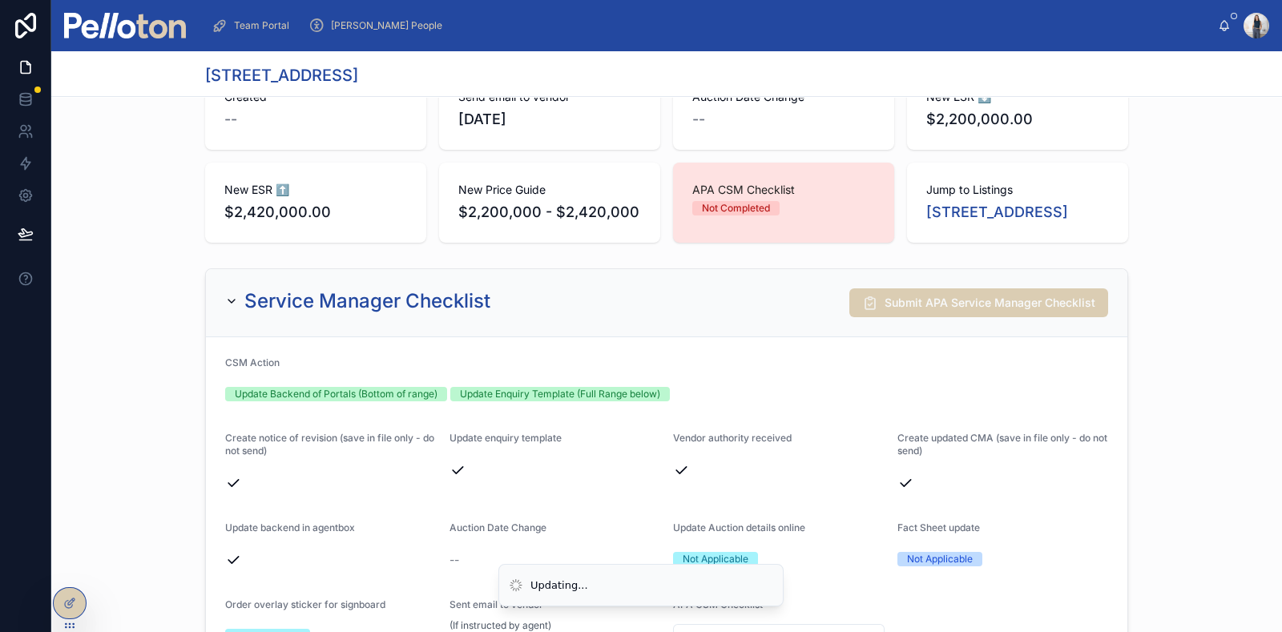
scroll to position [276, 0]
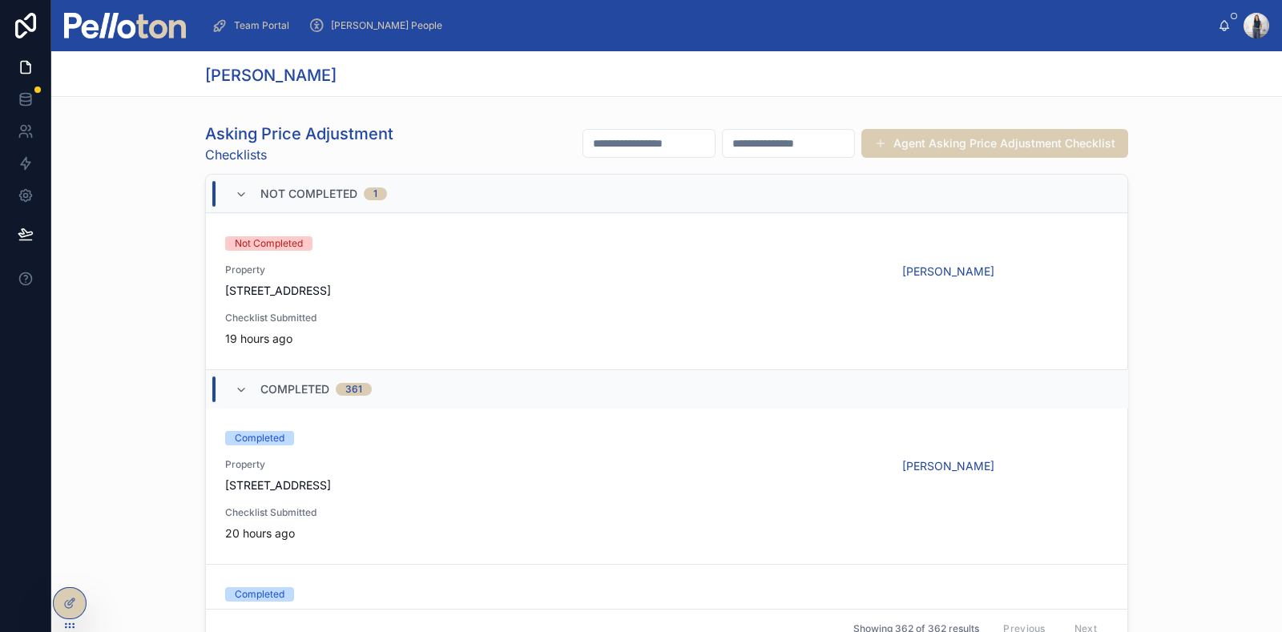
click at [728, 143] on input "text" at bounding box center [788, 143] width 131 height 22
type input "****"
